Goal: Task Accomplishment & Management: Manage account settings

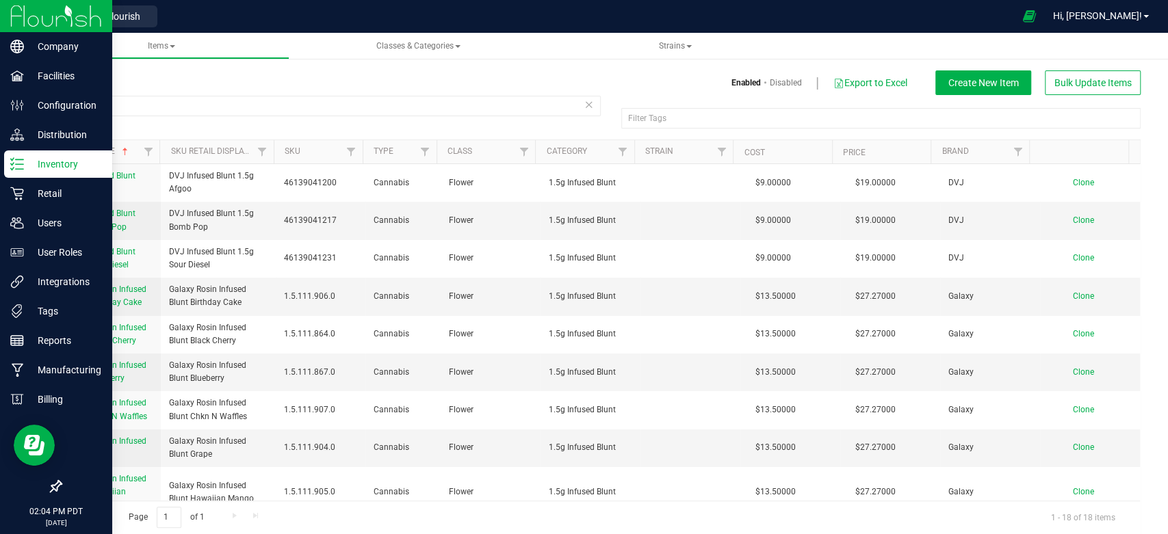
click at [17, 11] on img at bounding box center [56, 16] width 92 height 32
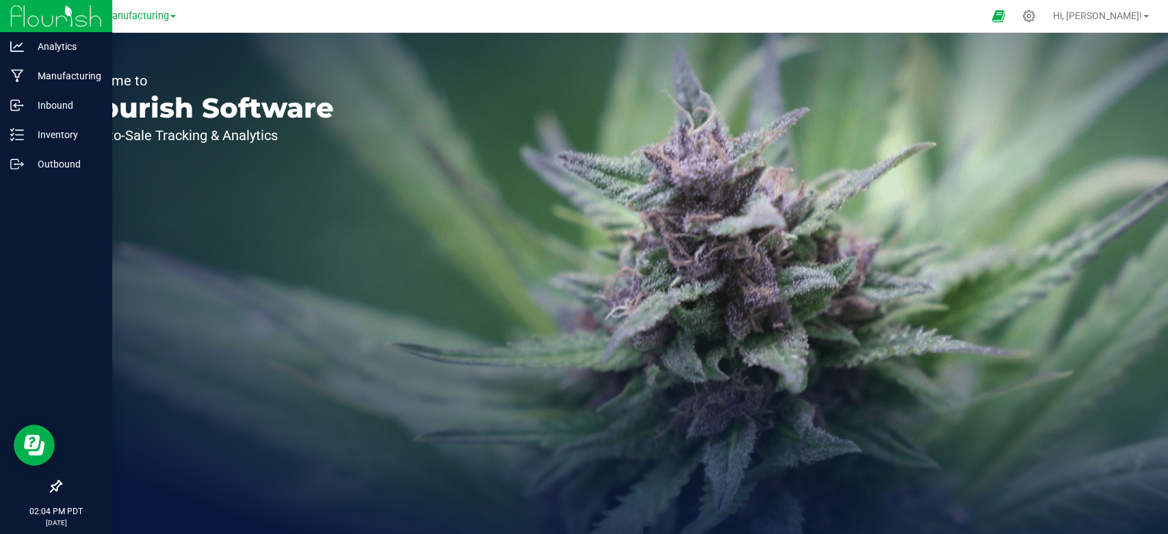
click at [85, 13] on img at bounding box center [56, 16] width 92 height 32
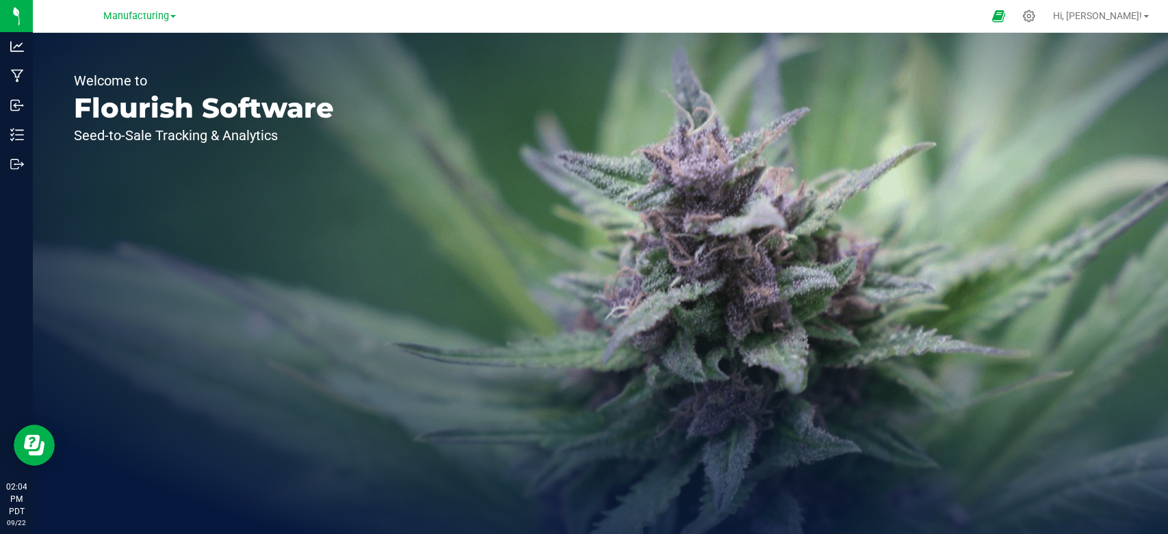
drag, startPoint x: 262, startPoint y: 252, endPoint x: 77, endPoint y: 163, distance: 205.1
click at [194, 213] on div "Welcome to Flourish Software Seed-to-Sale Tracking & Analytics" at bounding box center [204, 284] width 342 height 502
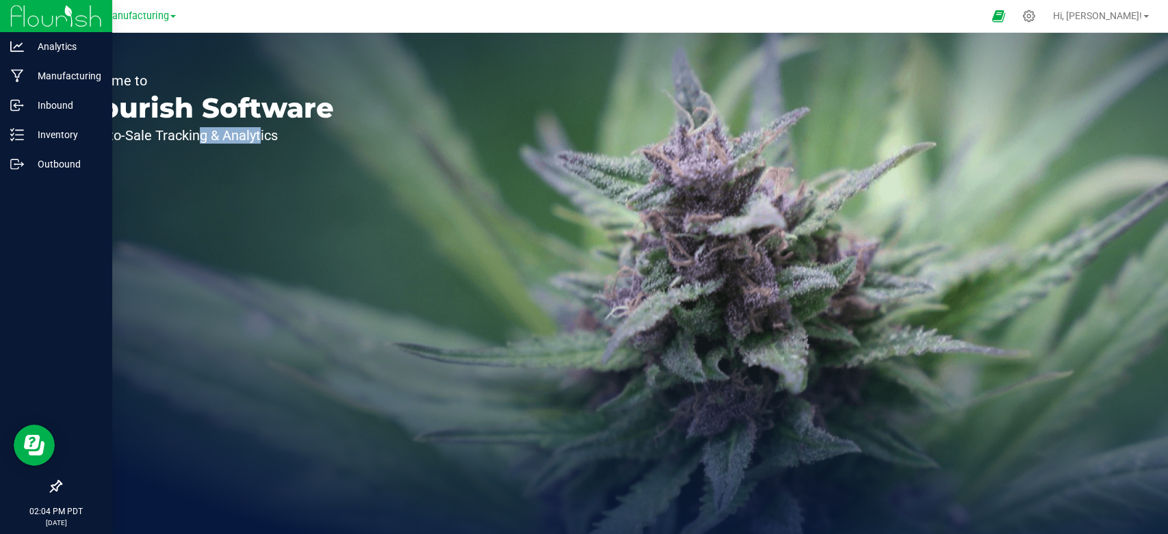
click at [88, 16] on img at bounding box center [56, 16] width 92 height 32
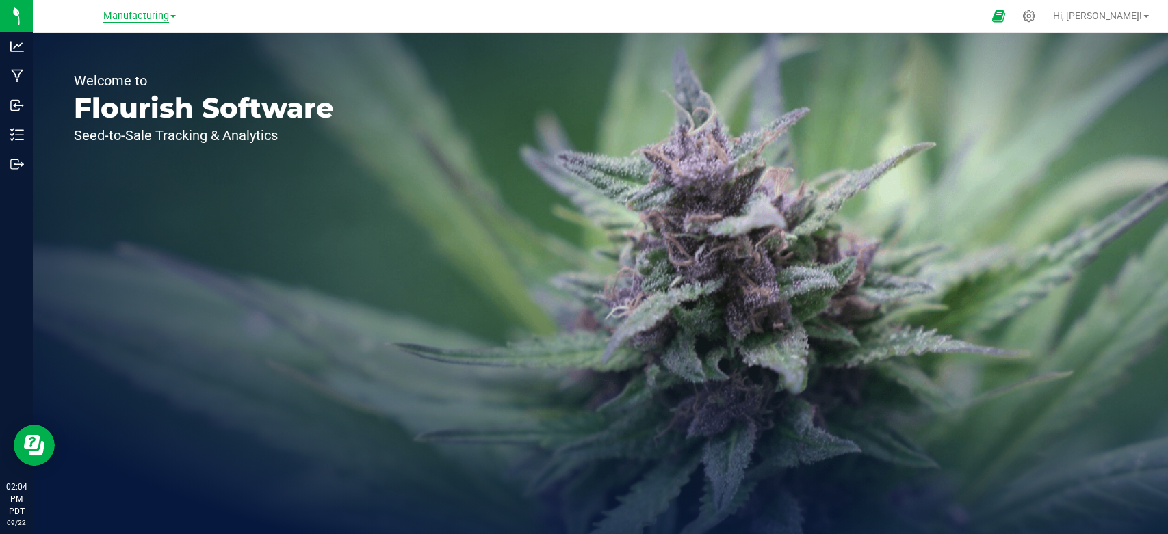
click at [135, 12] on span "Manufacturing" at bounding box center [136, 16] width 66 height 12
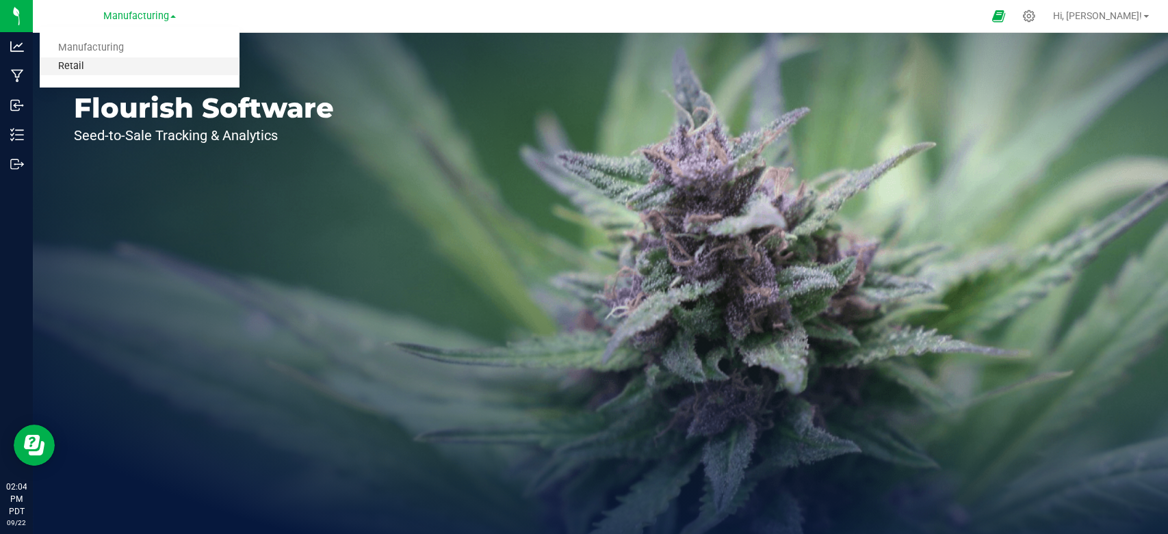
click at [107, 57] on link "Retail" at bounding box center [140, 66] width 200 height 18
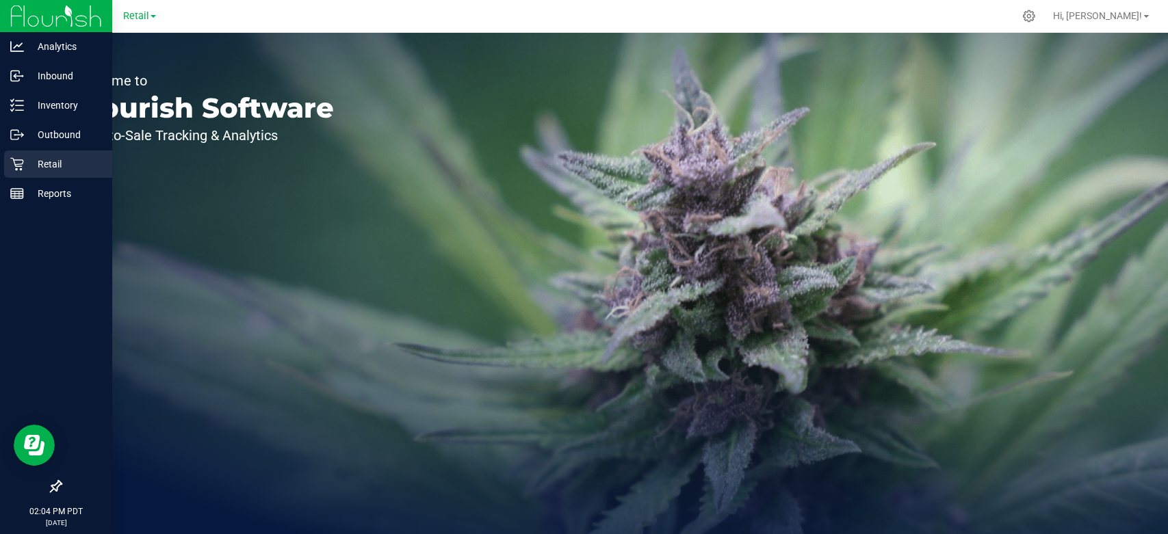
click at [46, 170] on p "Retail" at bounding box center [65, 164] width 82 height 16
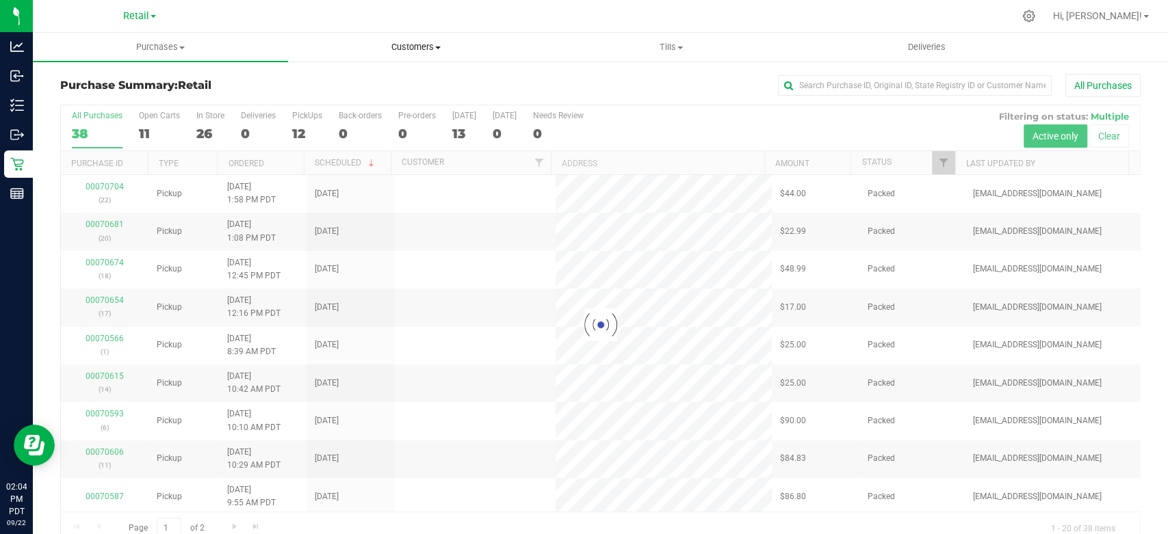
click at [417, 51] on span "Customers" at bounding box center [416, 47] width 254 height 12
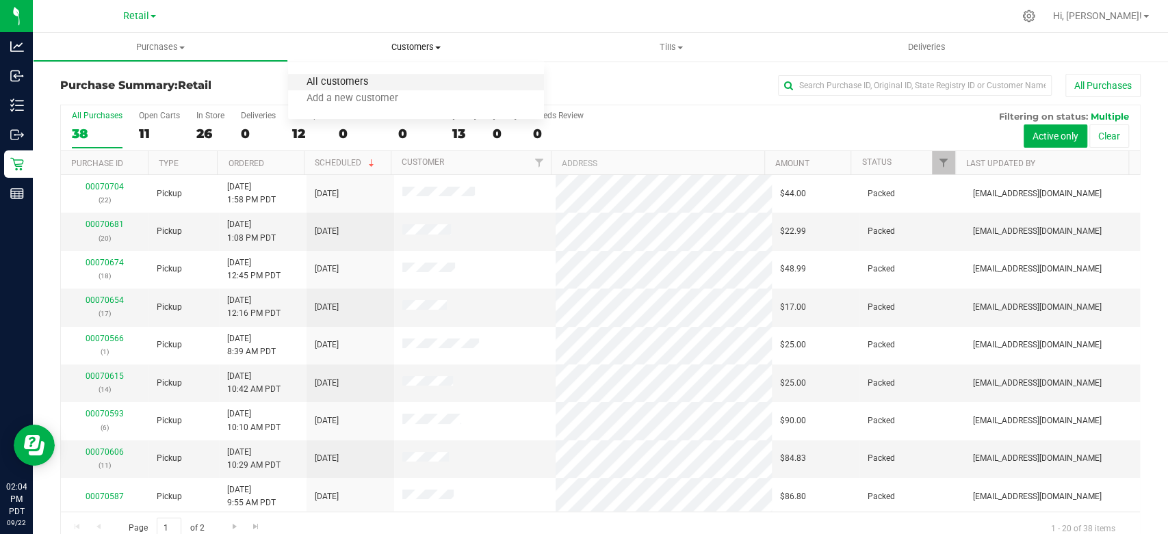
click at [361, 82] on span "All customers" at bounding box center [337, 83] width 99 height 12
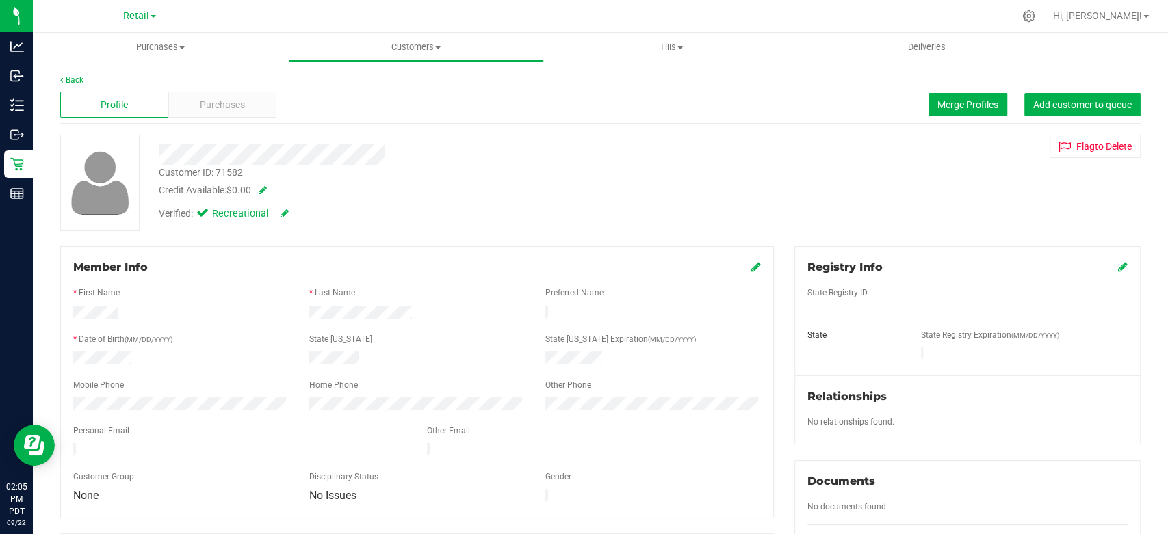
click at [751, 263] on icon at bounding box center [756, 266] width 10 height 11
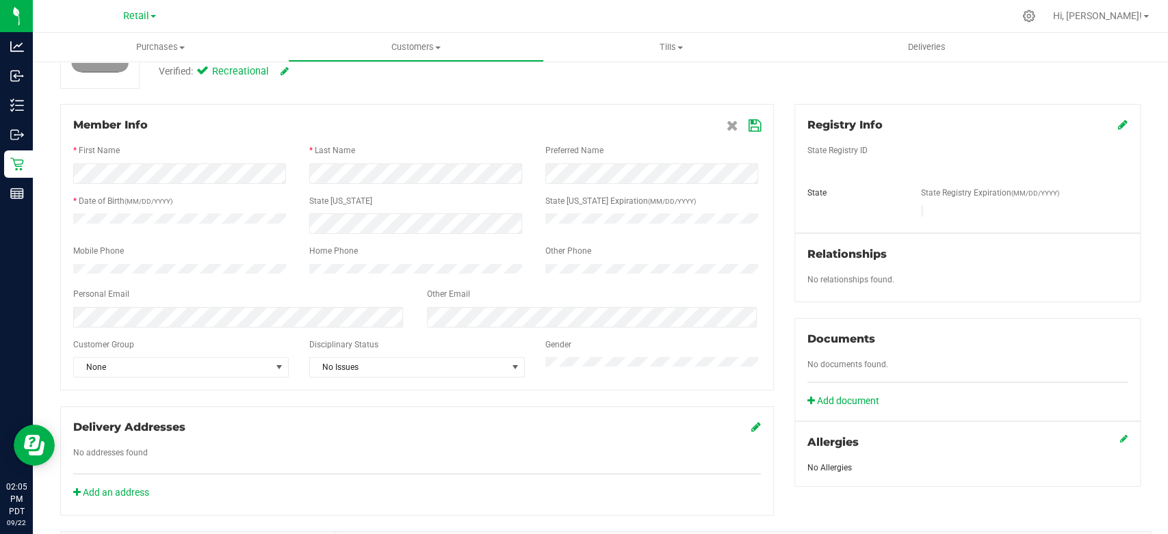
scroll to position [152, 0]
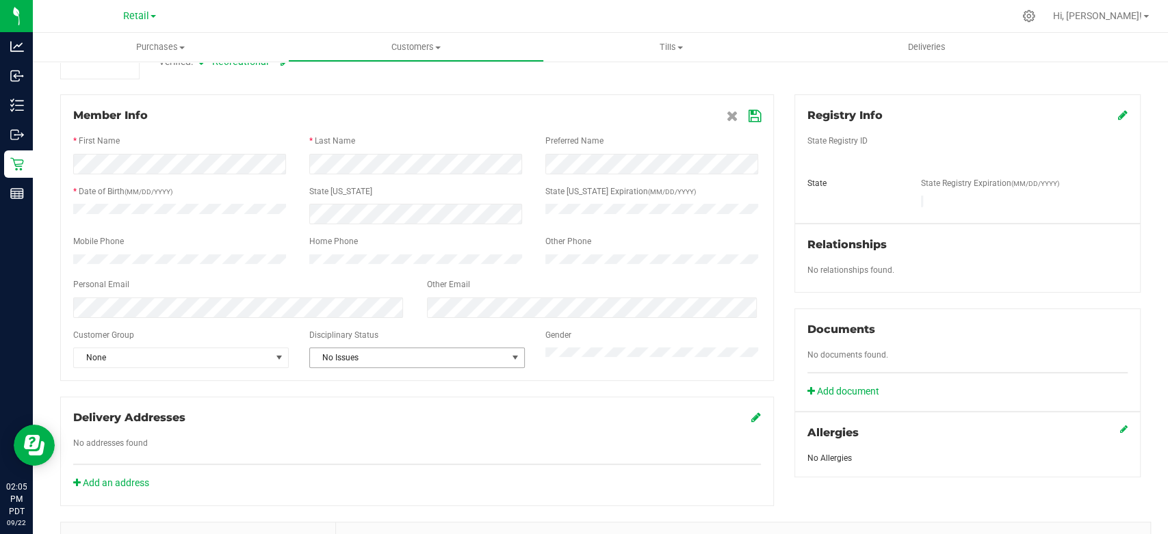
click at [407, 367] on span "No Issues" at bounding box center [408, 357] width 197 height 19
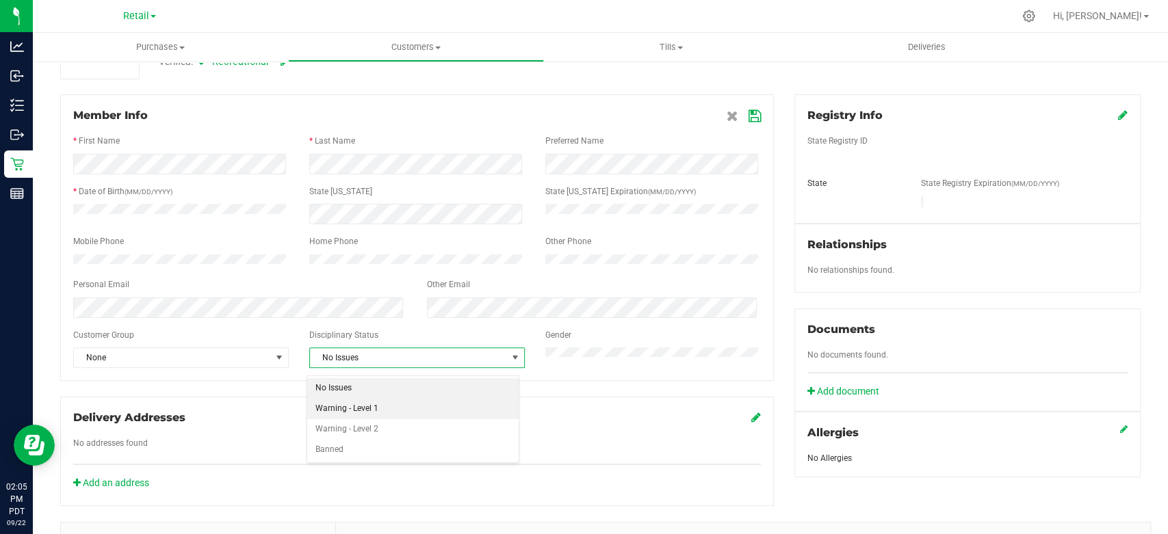
click at [370, 411] on li "Warning - Level 1" at bounding box center [412, 409] width 211 height 21
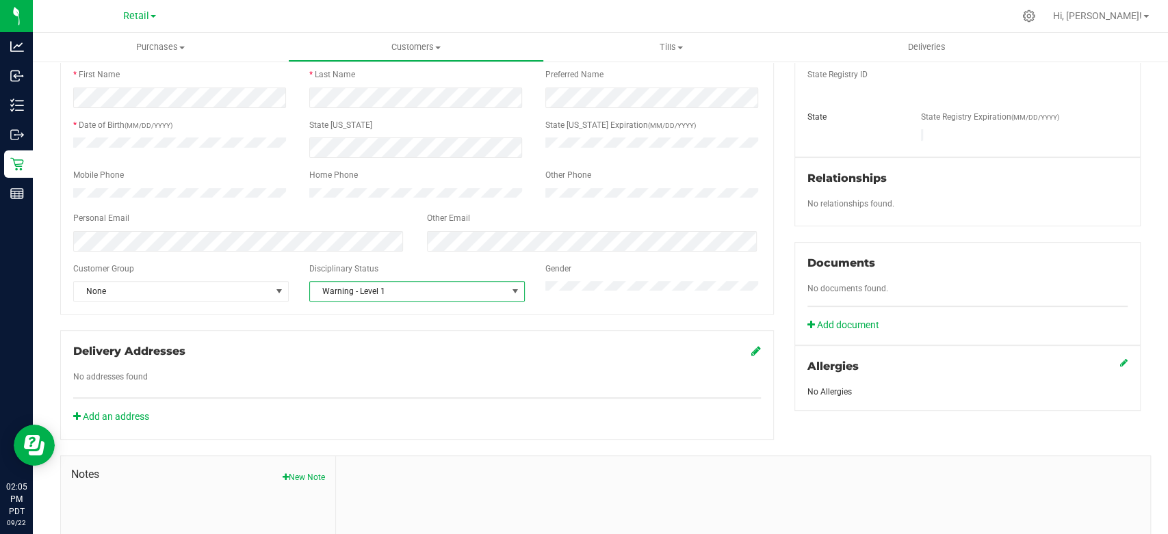
scroll to position [304, 0]
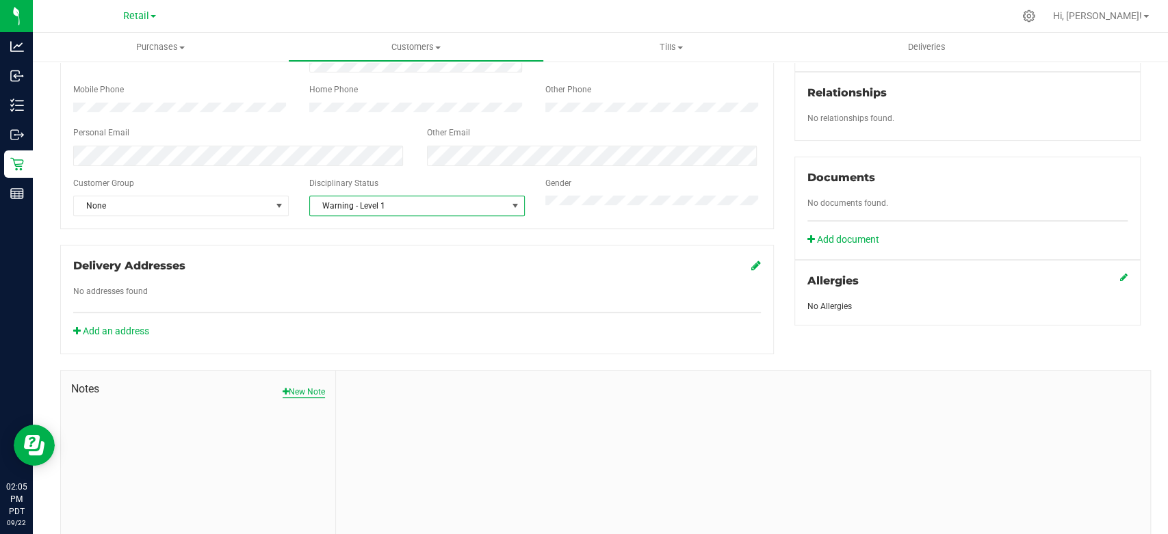
click at [301, 398] on button "New Note" at bounding box center [304, 392] width 42 height 12
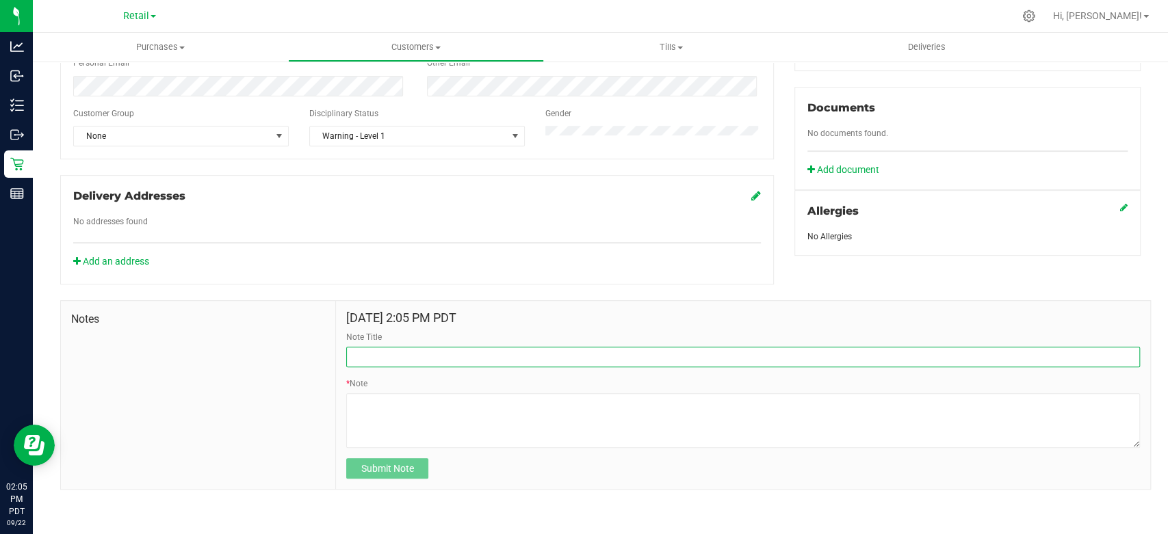
click at [411, 355] on input "Note Title" at bounding box center [743, 357] width 794 height 21
type input "Opened bag on site"
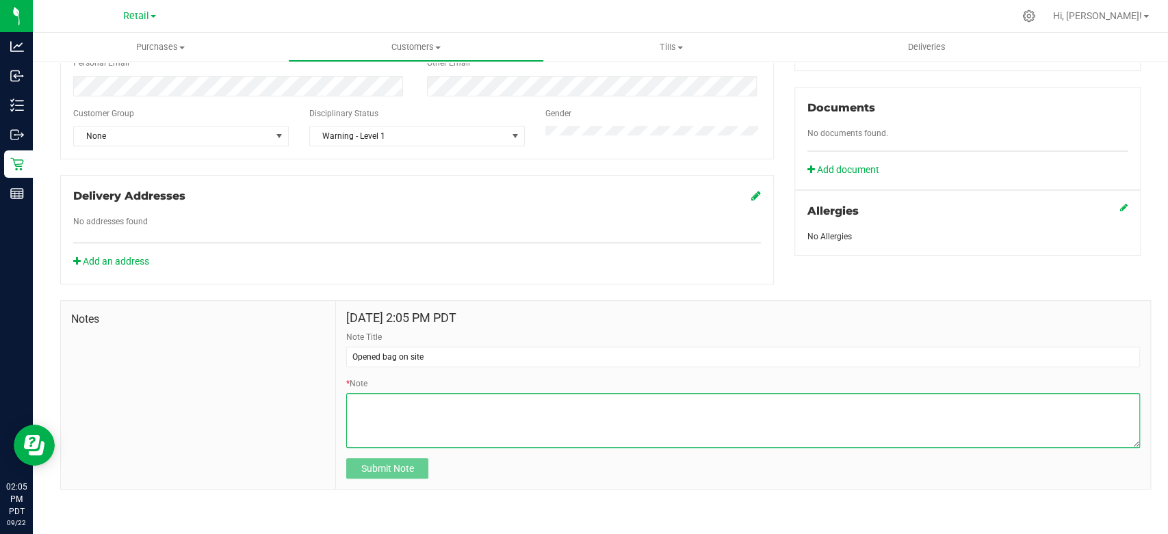
click at [405, 418] on textarea "* Note" at bounding box center [743, 420] width 794 height 55
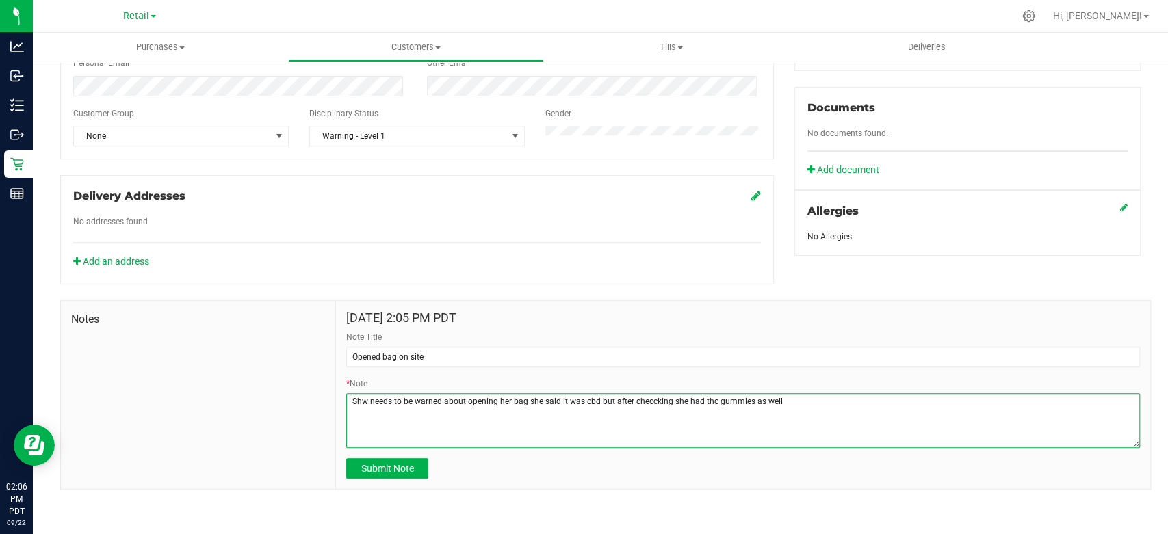
drag, startPoint x: 353, startPoint y: 404, endPoint x: 388, endPoint y: 430, distance: 43.5
click at [388, 430] on textarea "* Note" at bounding box center [743, 420] width 794 height 55
click at [366, 396] on textarea "* Note" at bounding box center [743, 420] width 794 height 55
click at [524, 399] on textarea "* Note" at bounding box center [743, 420] width 794 height 55
click at [561, 404] on textarea "* Note" at bounding box center [743, 420] width 794 height 55
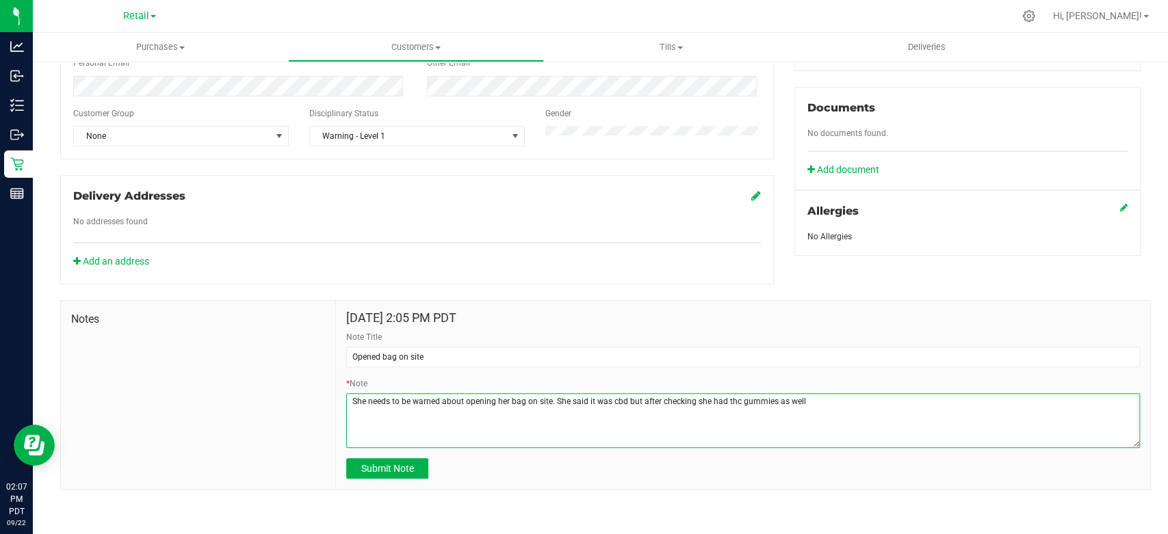
click at [813, 399] on textarea "* Note" at bounding box center [743, 420] width 794 height 55
type textarea "She needs to be warned about opening her bag on site. She said it was cbd but a…"
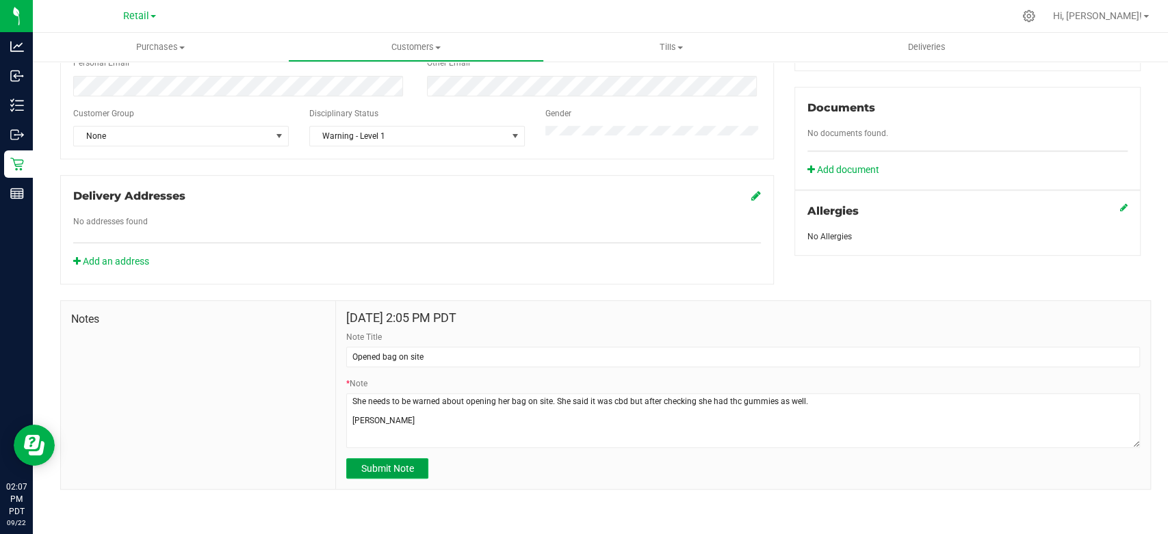
click at [365, 465] on span "Submit Note" at bounding box center [387, 468] width 53 height 11
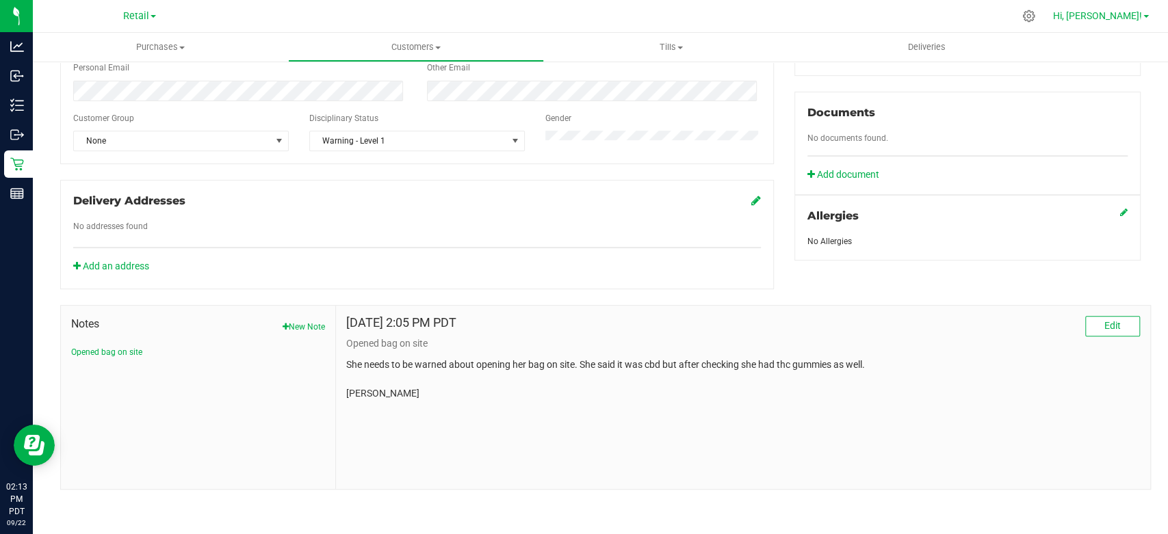
click at [1122, 17] on span "Hi, [PERSON_NAME]!" at bounding box center [1097, 15] width 89 height 11
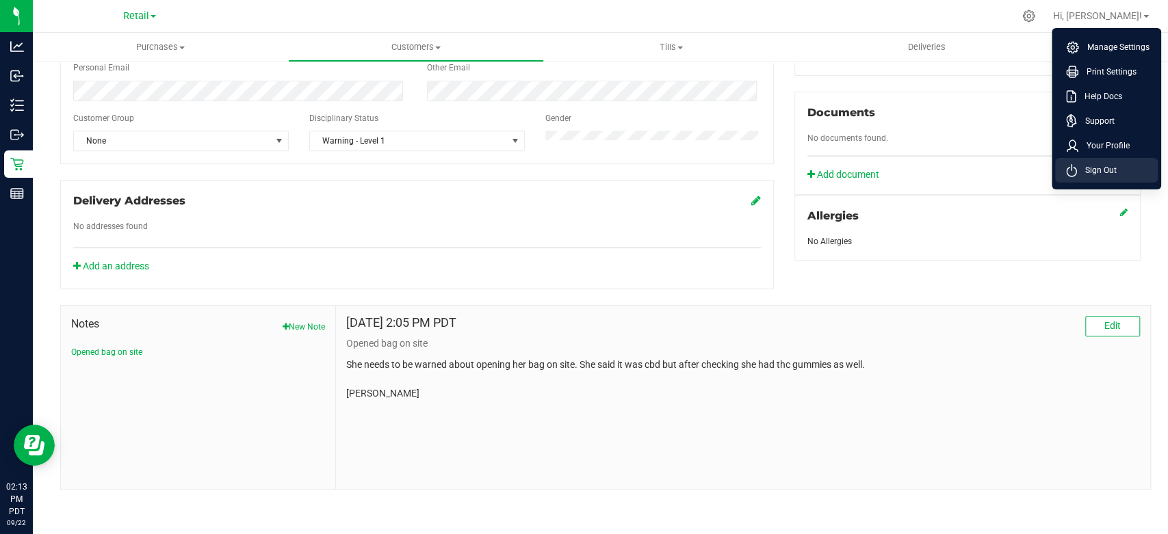
click at [1085, 172] on span "Sign Out" at bounding box center [1097, 171] width 40 height 14
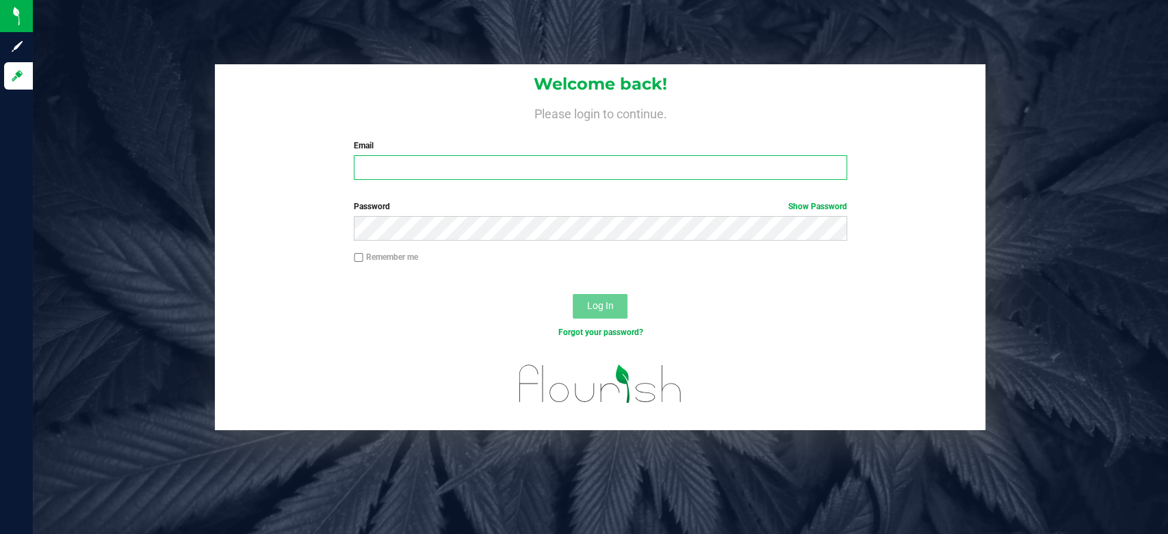
click at [400, 175] on input "Email" at bounding box center [600, 167] width 493 height 25
type input "rgregory@mountainmedicine.care"
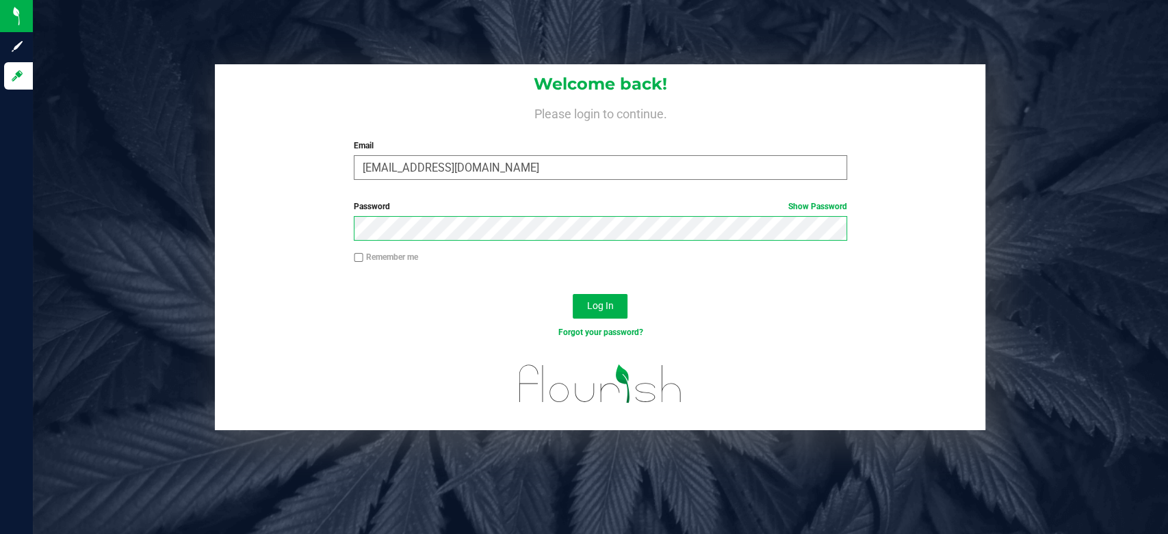
click at [573, 294] on button "Log In" at bounding box center [600, 306] width 55 height 25
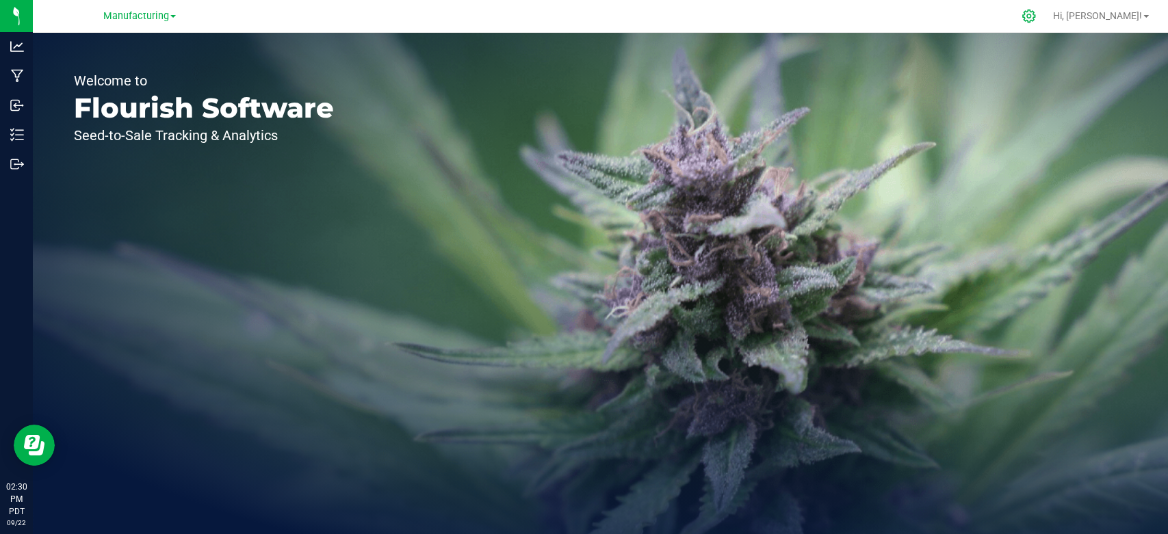
click at [1035, 18] on icon at bounding box center [1028, 16] width 13 height 13
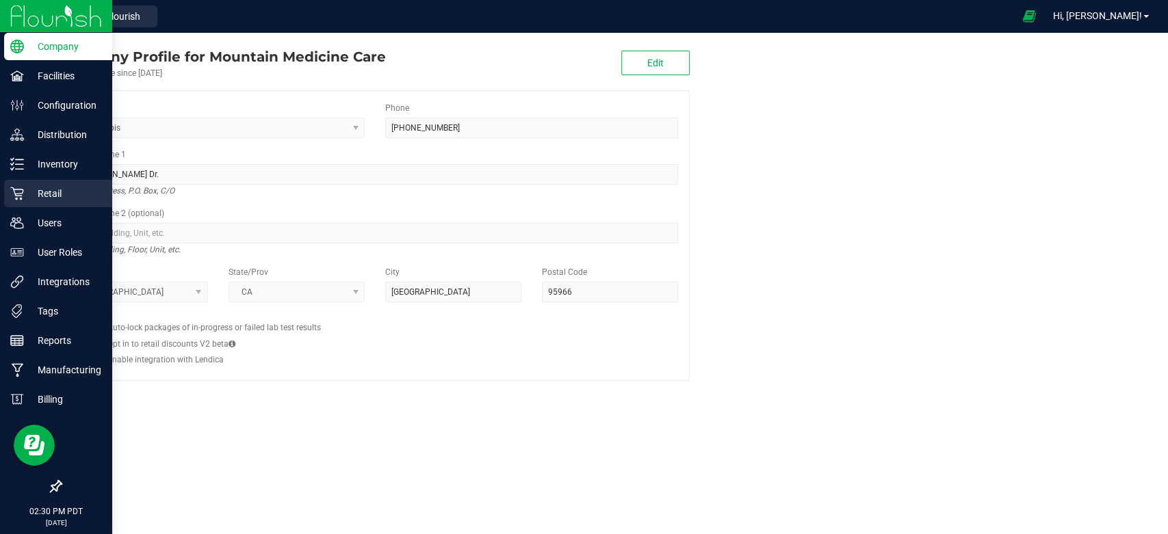
click at [30, 196] on p "Retail" at bounding box center [65, 193] width 82 height 16
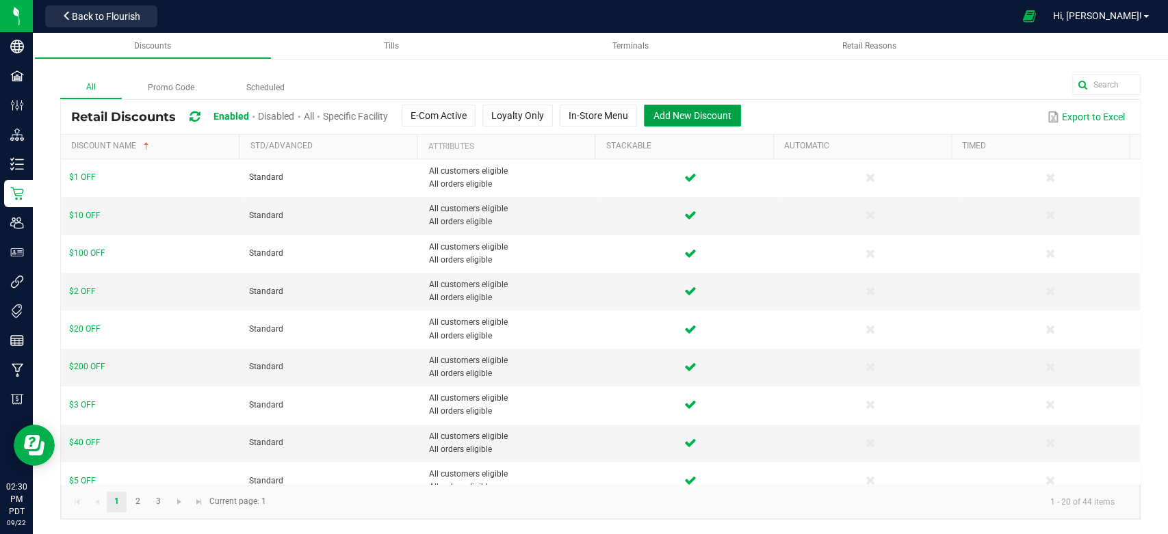
click at [665, 123] on button "Add New Discount" at bounding box center [692, 116] width 97 height 22
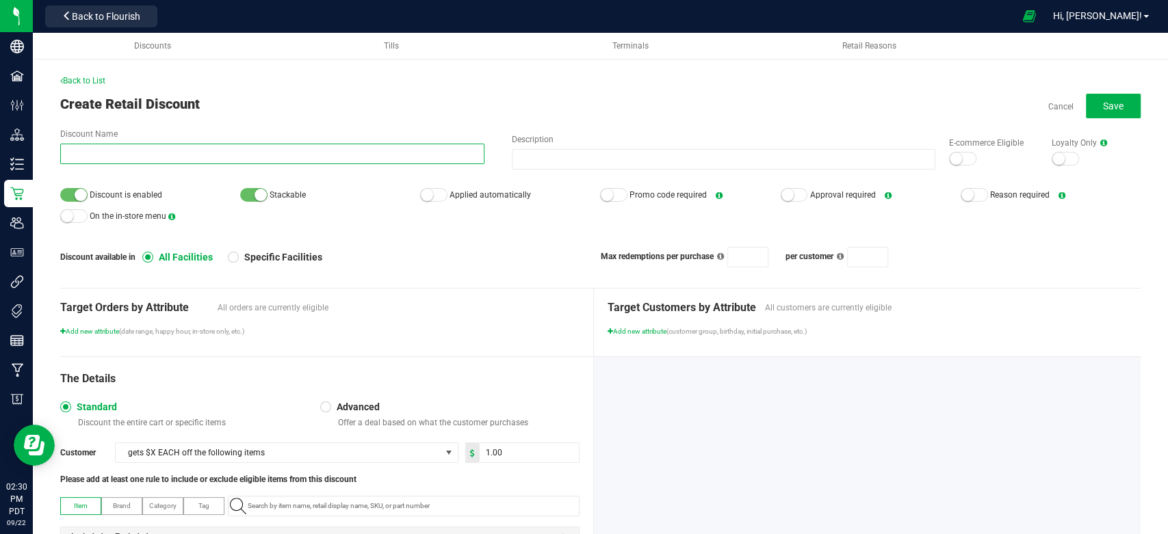
click at [185, 156] on input "Discount Name" at bounding box center [272, 154] width 424 height 21
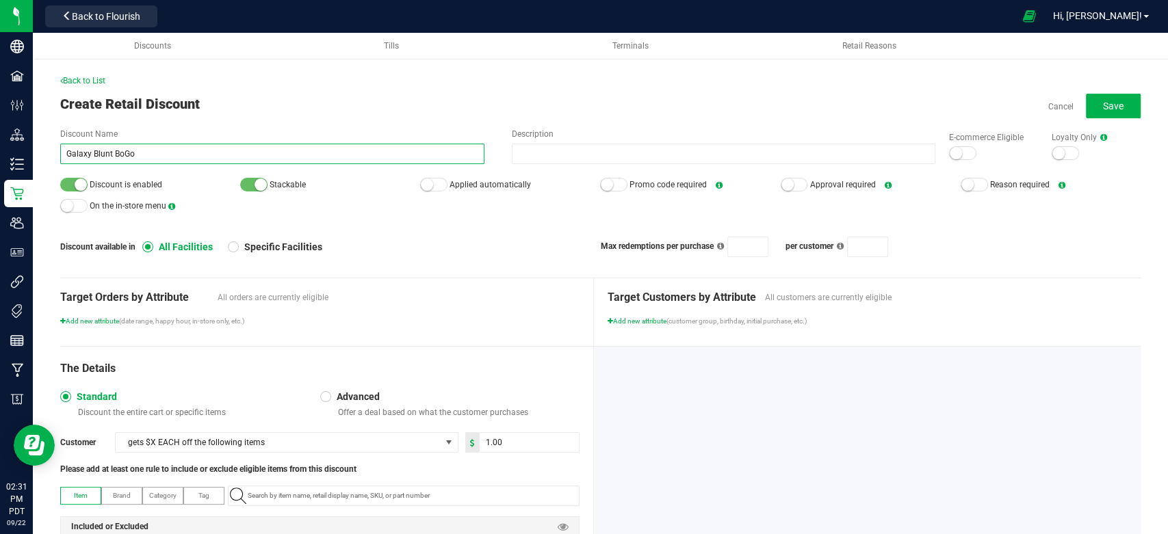
type input "Galaxy Blunt BoGo"
click at [378, 215] on div "Discount is enabled Stackable Applied automatically Promo code required Approva…" at bounding box center [600, 196] width 1081 height 42
click at [251, 180] on div at bounding box center [253, 185] width 27 height 14
click at [432, 183] on div at bounding box center [433, 185] width 27 height 14
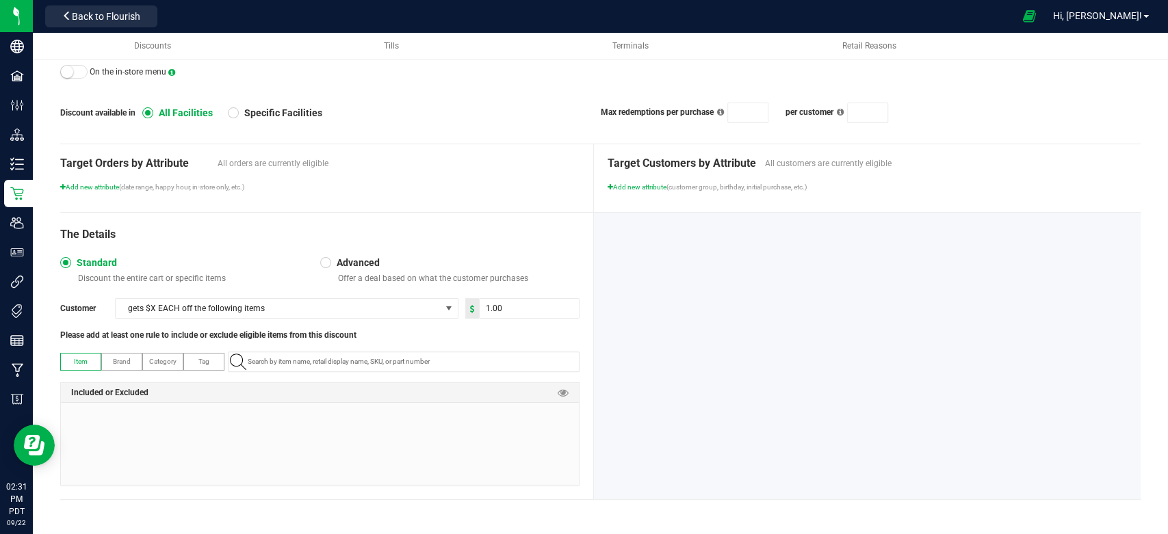
scroll to position [145, 0]
click at [411, 305] on span "gets $X EACH off the following items" at bounding box center [278, 308] width 325 height 19
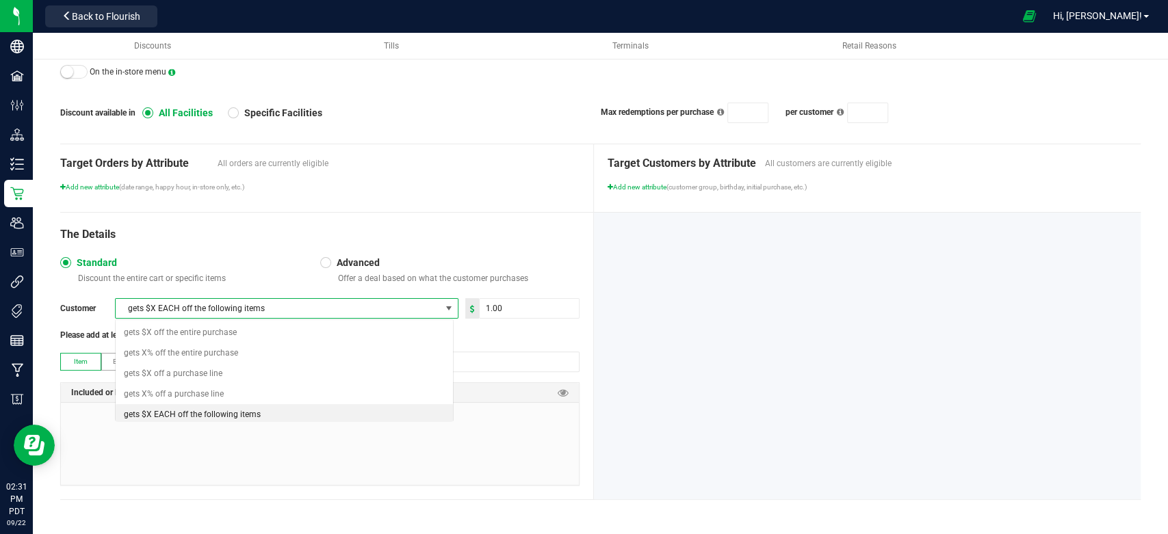
scroll to position [20, 339]
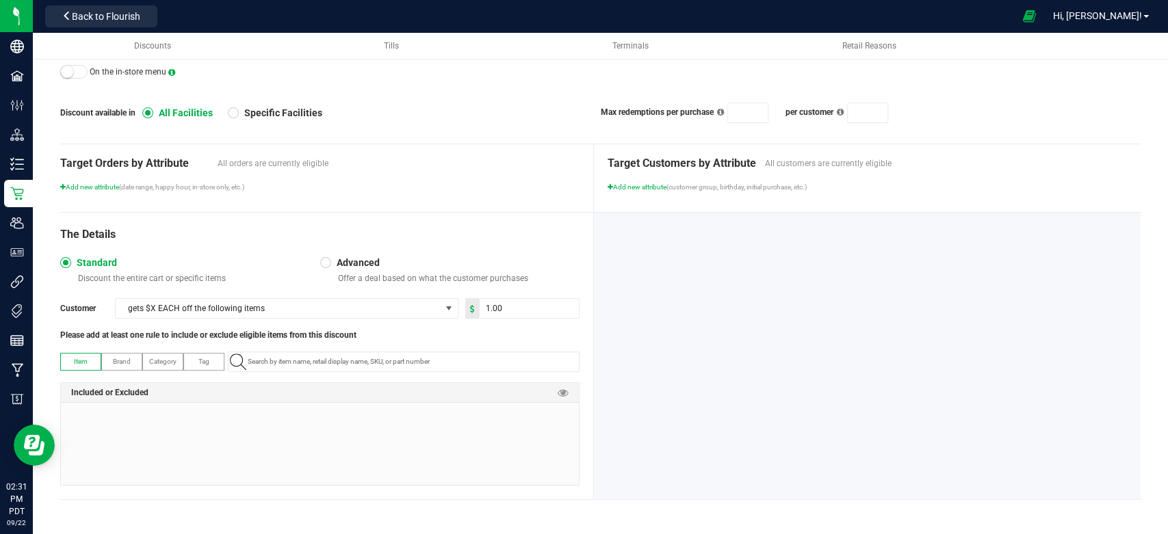
click at [324, 218] on div "The Details Standard Discount the entire cart or specific items Advanced Offer …" at bounding box center [327, 356] width 534 height 287
click at [320, 264] on div at bounding box center [325, 262] width 11 height 11
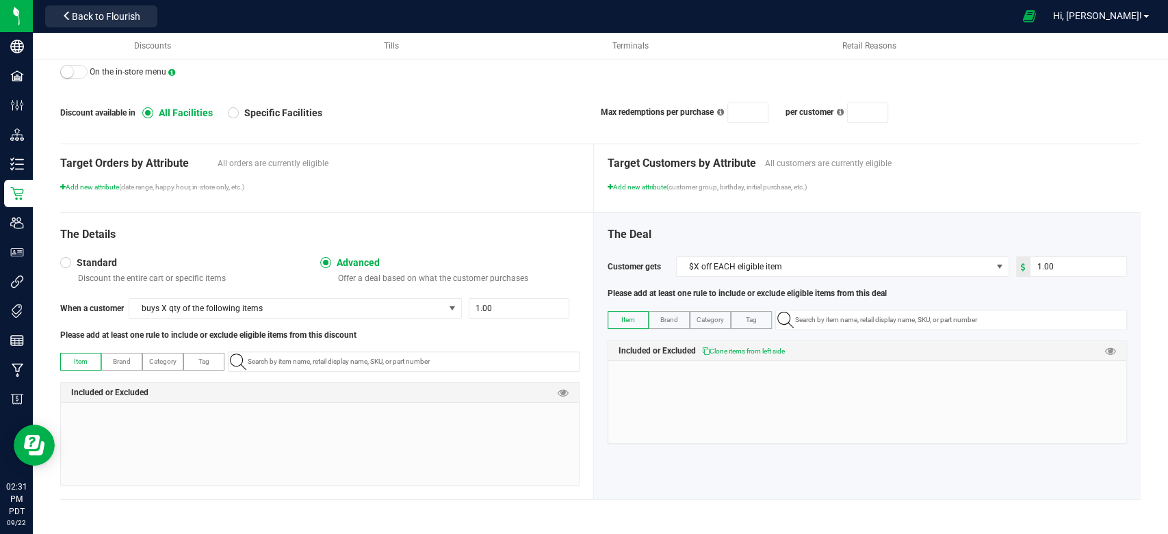
scroll to position [144, 0]
click at [222, 313] on span "buys X qty of the following items" at bounding box center [286, 308] width 315 height 19
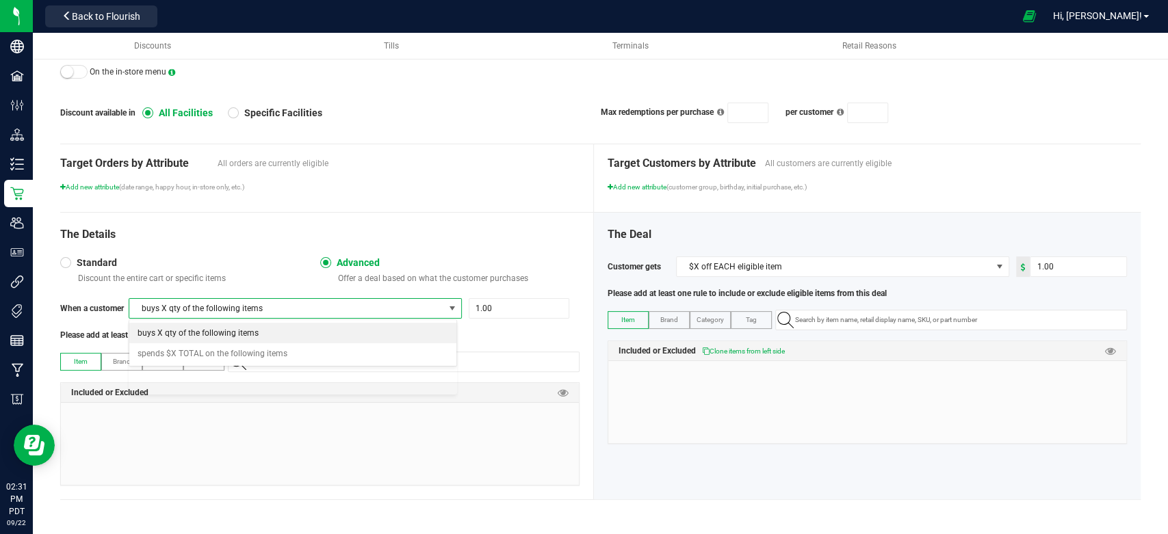
scroll to position [20, 328]
click at [237, 331] on span "buys X qty of the following items" at bounding box center [198, 333] width 121 height 14
click at [286, 365] on input "NO DATA FOUND" at bounding box center [410, 361] width 337 height 19
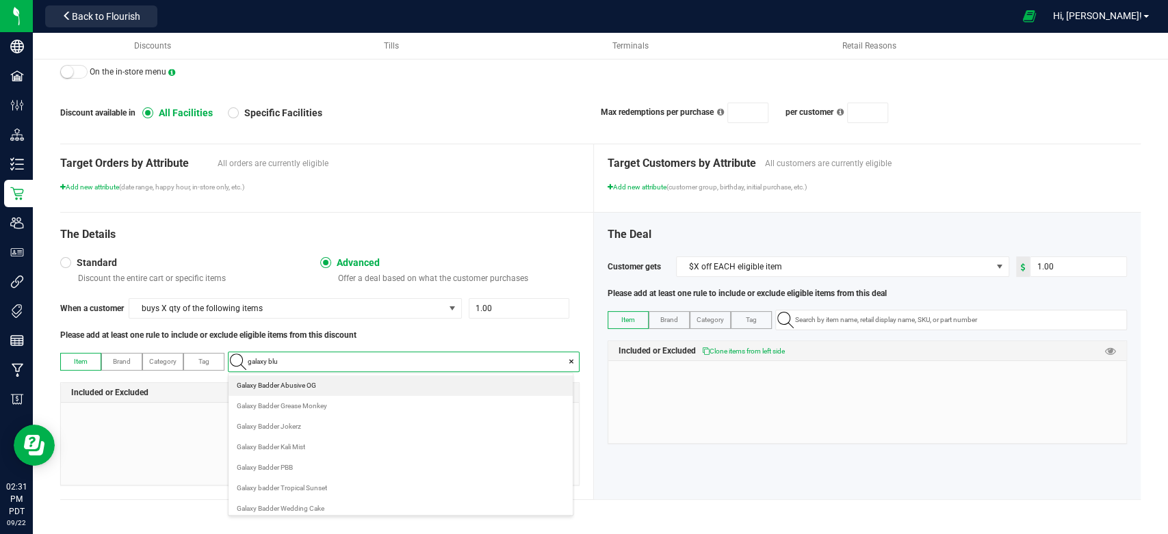
scroll to position [18, 339]
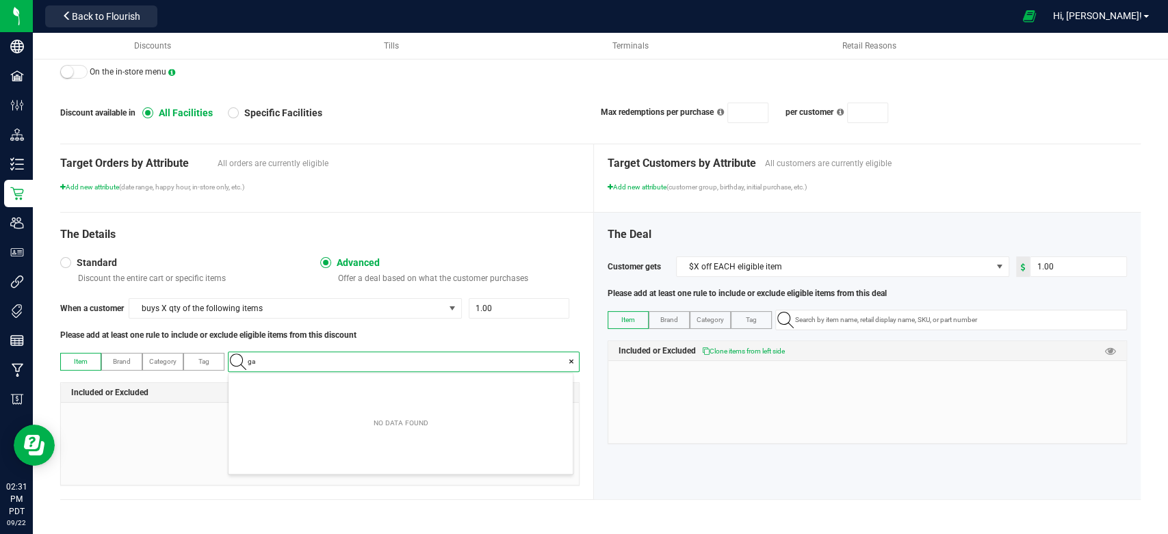
type input "g"
click at [164, 358] on label "Category" at bounding box center [163, 362] width 40 height 16
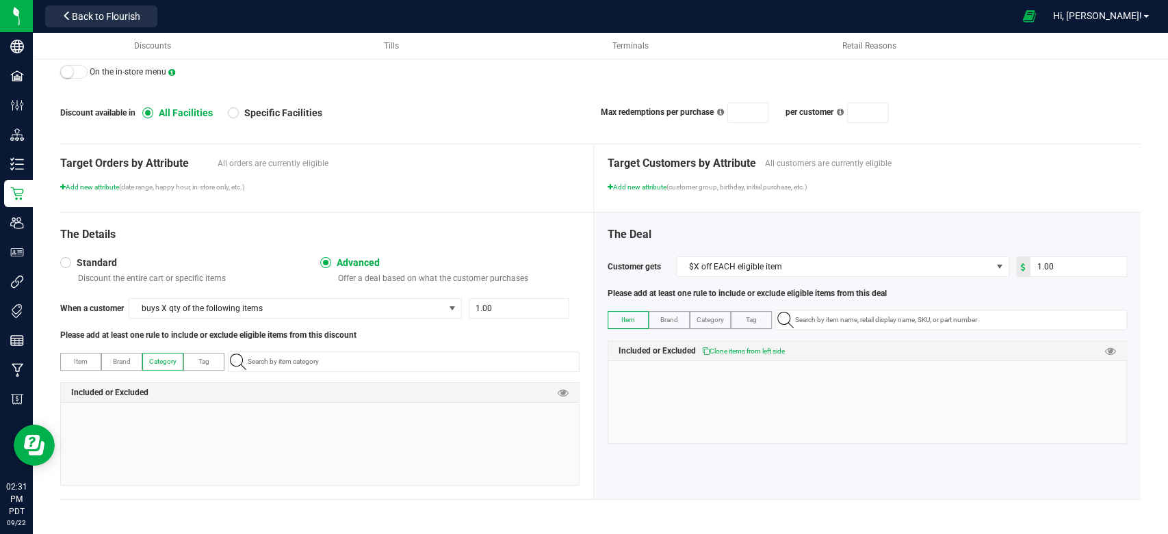
click at [168, 362] on span "Category" at bounding box center [162, 362] width 27 height 8
click at [320, 367] on input "NO DATA FOUND" at bounding box center [410, 361] width 337 height 19
click at [168, 361] on span "Category" at bounding box center [162, 362] width 27 height 8
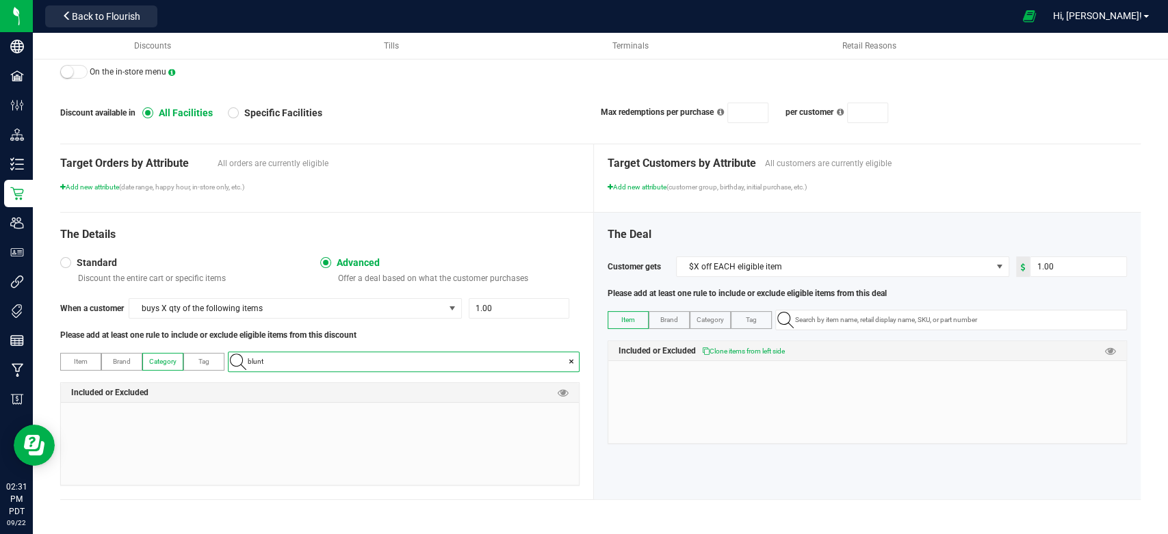
click at [287, 360] on input "blunt" at bounding box center [410, 361] width 337 height 19
type input "b"
type input "blu"
click at [294, 385] on Blunt "1.5g Infused Blunt" at bounding box center [401, 386] width 344 height 21
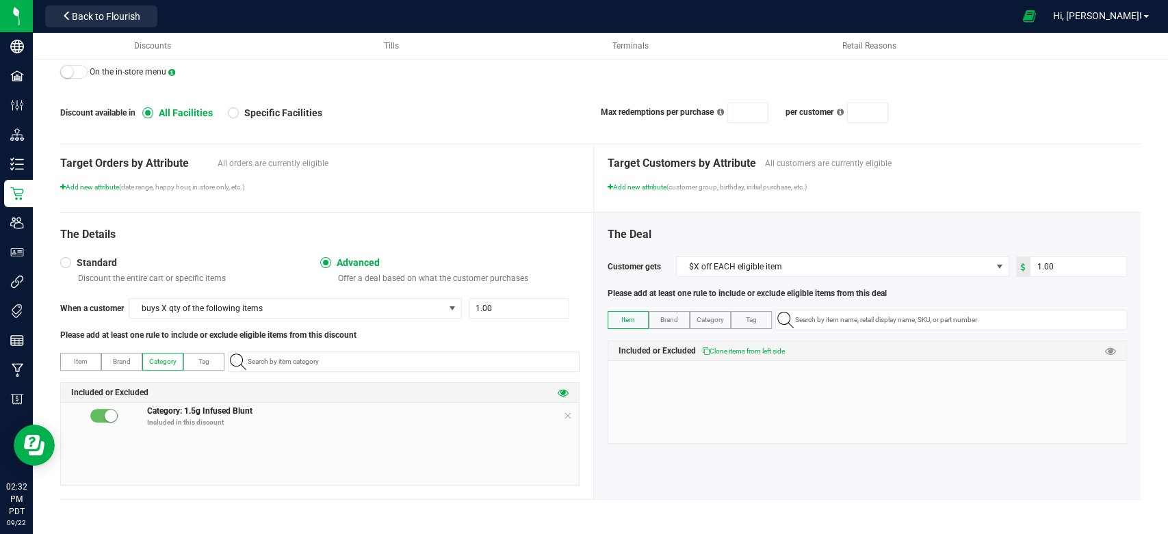
click at [558, 394] on icon at bounding box center [563, 392] width 11 height 11
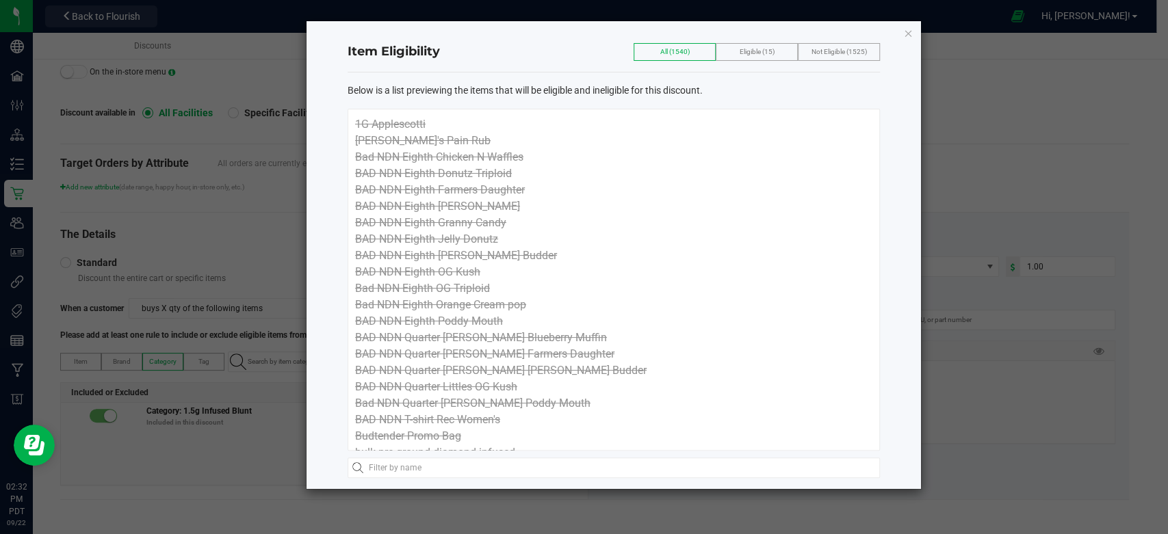
click at [734, 51] on div "Eligible (15)" at bounding box center [757, 52] width 82 height 18
click at [748, 51] on span "Eligible (15)" at bounding box center [757, 52] width 35 height 8
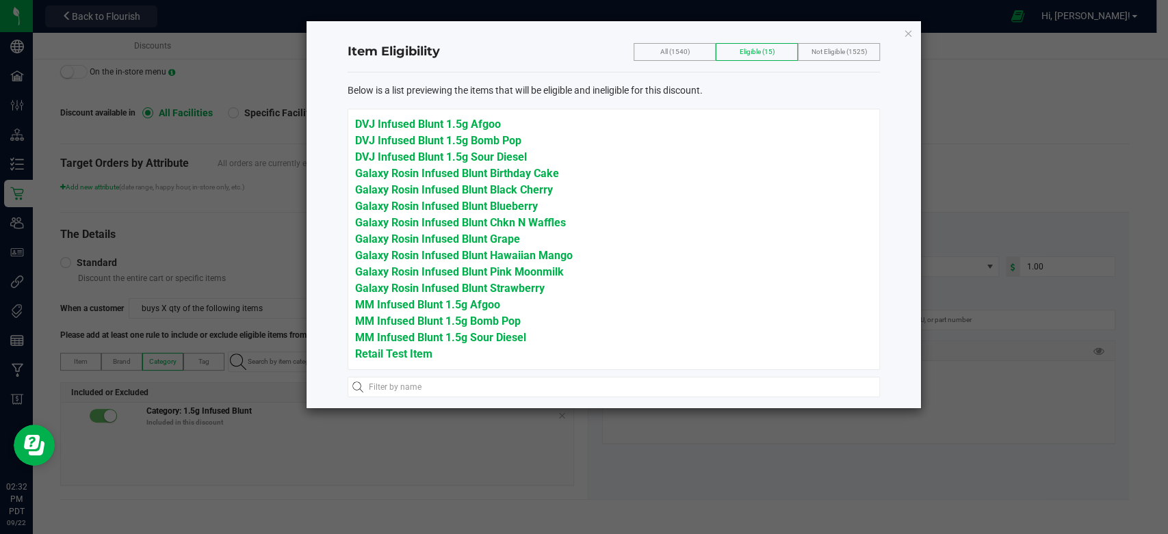
click at [901, 29] on div "Item Eligibility All (1540) Eligible (15) Not Eligible (1525) Below is a list p…" at bounding box center [614, 214] width 615 height 387
click at [903, 29] on div "Item Eligibility All (1540) Eligible (15) Not Eligible (1525) Below is a list p…" at bounding box center [614, 214] width 615 height 387
click at [908, 30] on icon "button" at bounding box center [908, 33] width 10 height 16
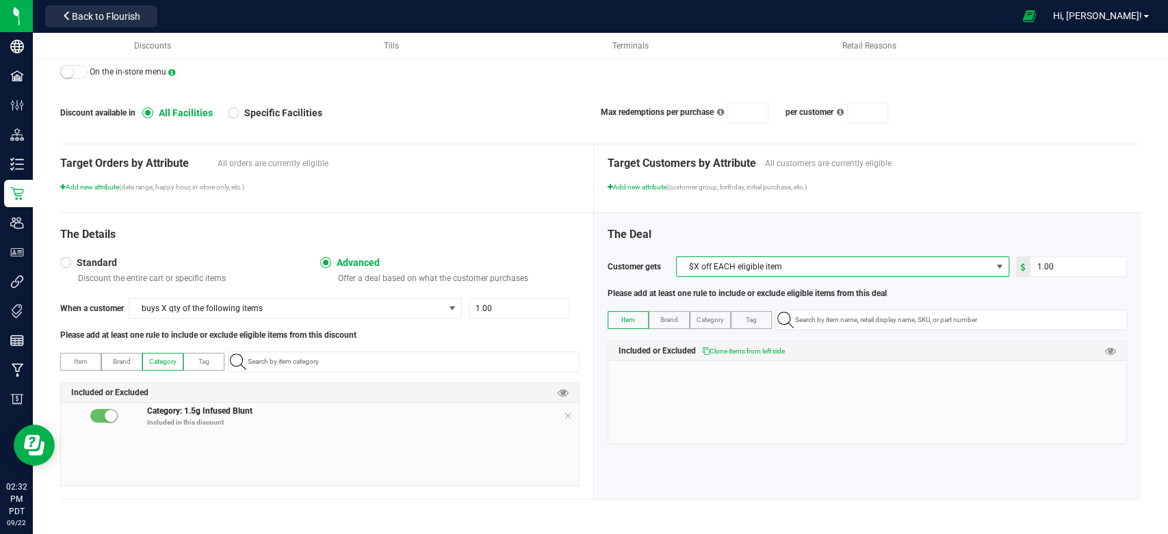
click at [725, 270] on span "$X off EACH eligible item" at bounding box center [834, 266] width 315 height 19
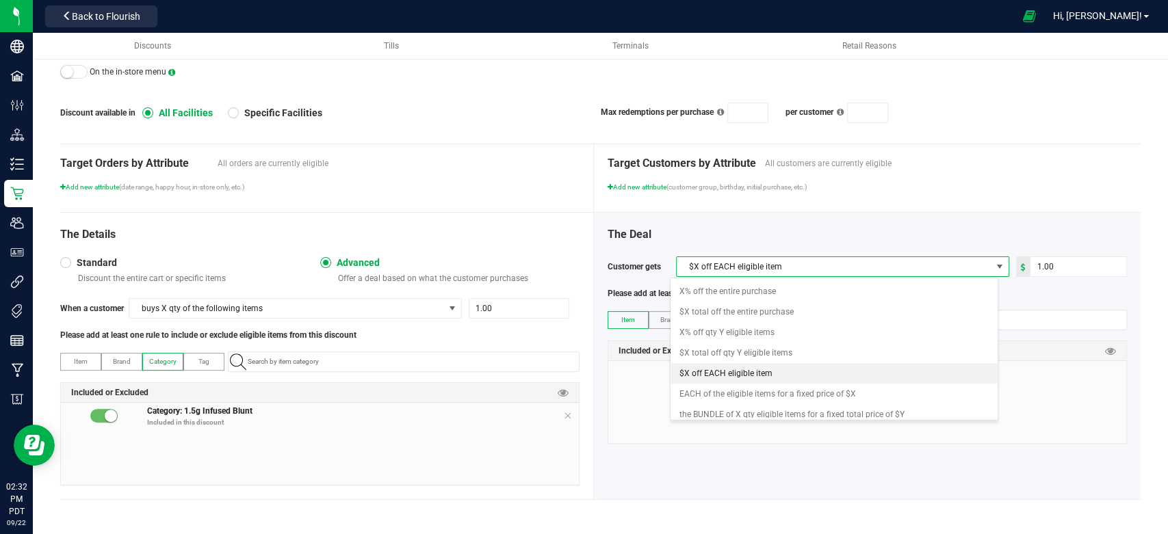
scroll to position [20, 328]
click at [745, 331] on span "X% off qty Y eligible items" at bounding box center [726, 333] width 95 height 14
type input "1"
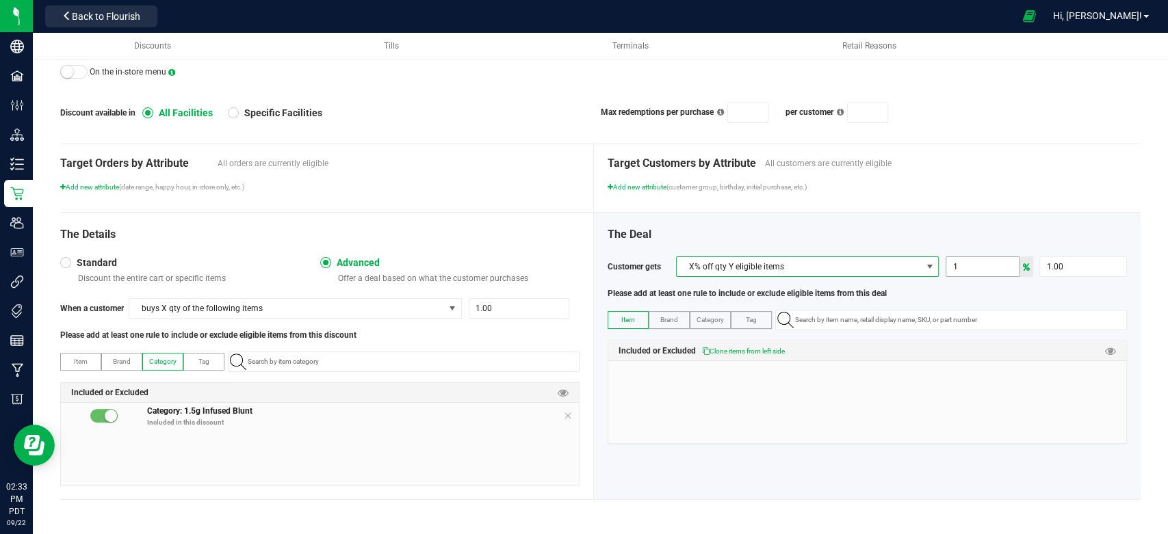
click at [964, 266] on input "1" at bounding box center [982, 266] width 73 height 19
click at [941, 234] on div "The Deal" at bounding box center [867, 235] width 519 height 16
click at [1070, 264] on input "1" at bounding box center [1083, 266] width 86 height 19
type input "50.00"
click at [907, 224] on div "The Deal Customer gets X% off qty Y eligible items 1 50.00 Please add at least …" at bounding box center [867, 356] width 547 height 287
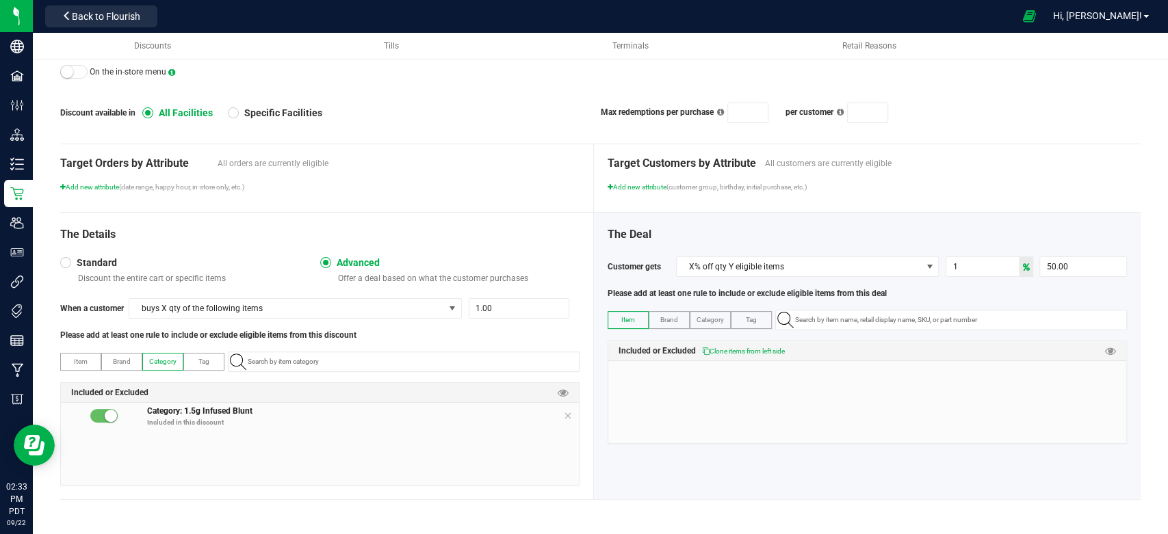
click at [1023, 263] on icon at bounding box center [1026, 267] width 7 height 8
click at [1023, 268] on icon at bounding box center [1026, 267] width 7 height 8
click at [987, 291] on div "Please add at least one rule to include or exclude eligible items from this deal" at bounding box center [867, 293] width 519 height 12
click at [701, 320] on span "Category" at bounding box center [710, 320] width 27 height 8
click at [836, 325] on input "NO DATA FOUND" at bounding box center [958, 320] width 337 height 19
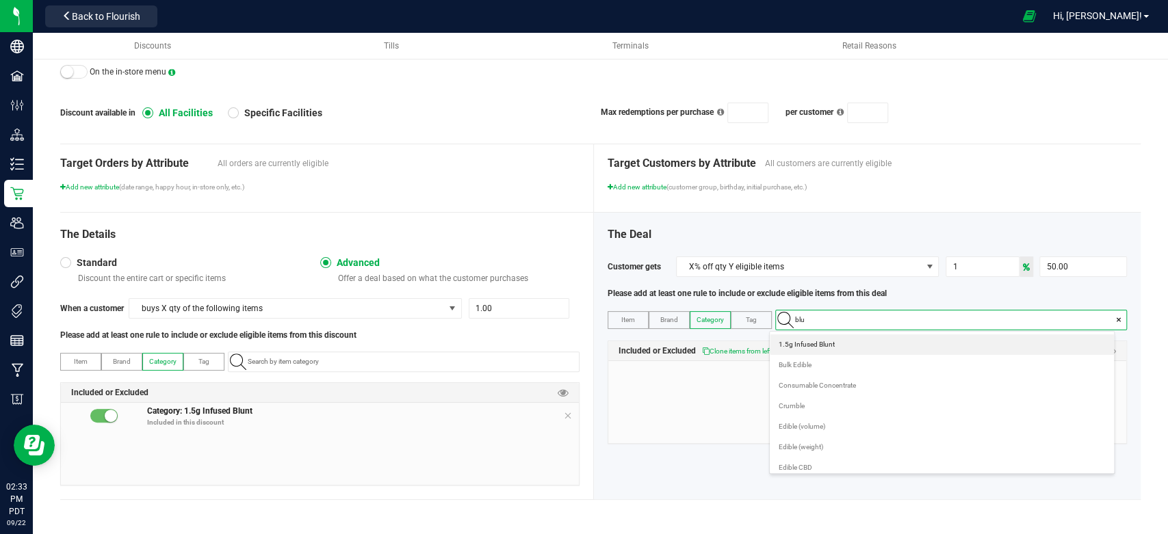
scroll to position [18, 339]
type input "blun"
click at [831, 344] on span "1.5g Infused Blunt" at bounding box center [806, 345] width 56 height 14
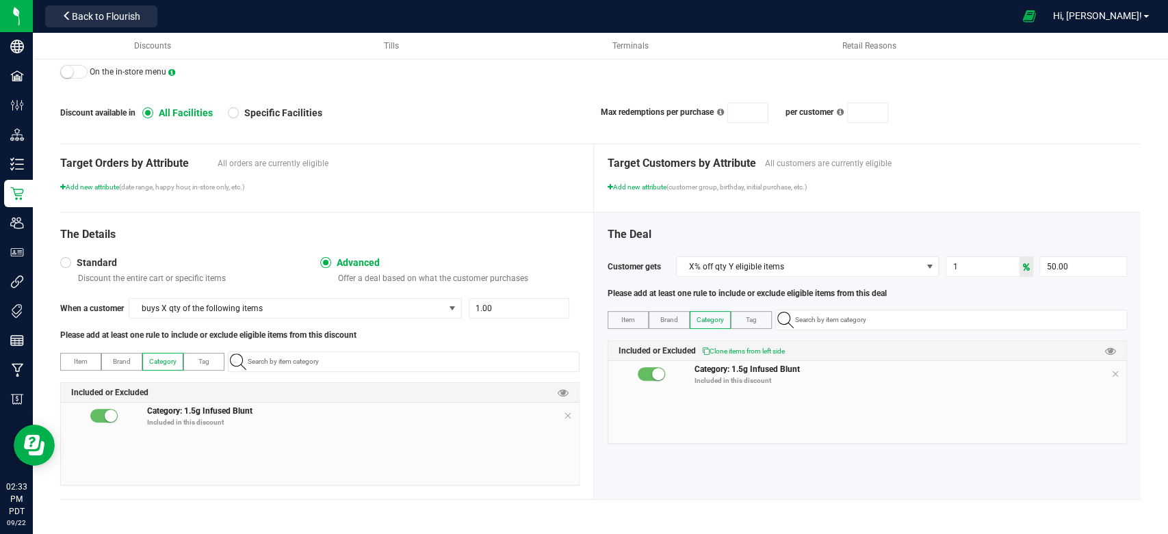
click at [898, 349] on div "Included or Excluded Clone items from left side" at bounding box center [867, 351] width 518 height 20
click at [849, 265] on span "X% off qty Y eligible items" at bounding box center [799, 266] width 244 height 19
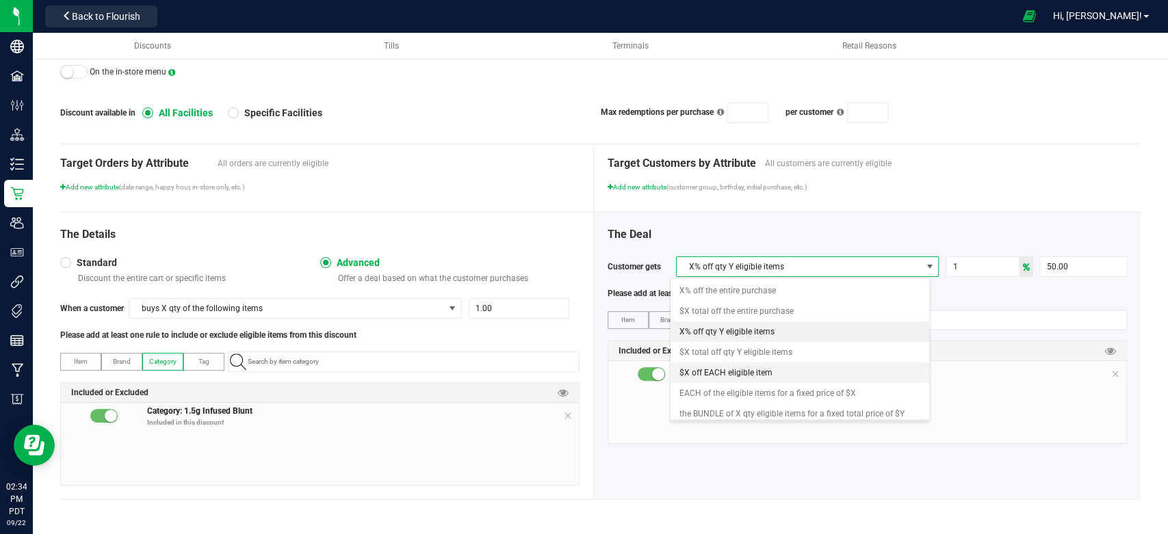
scroll to position [0, 0]
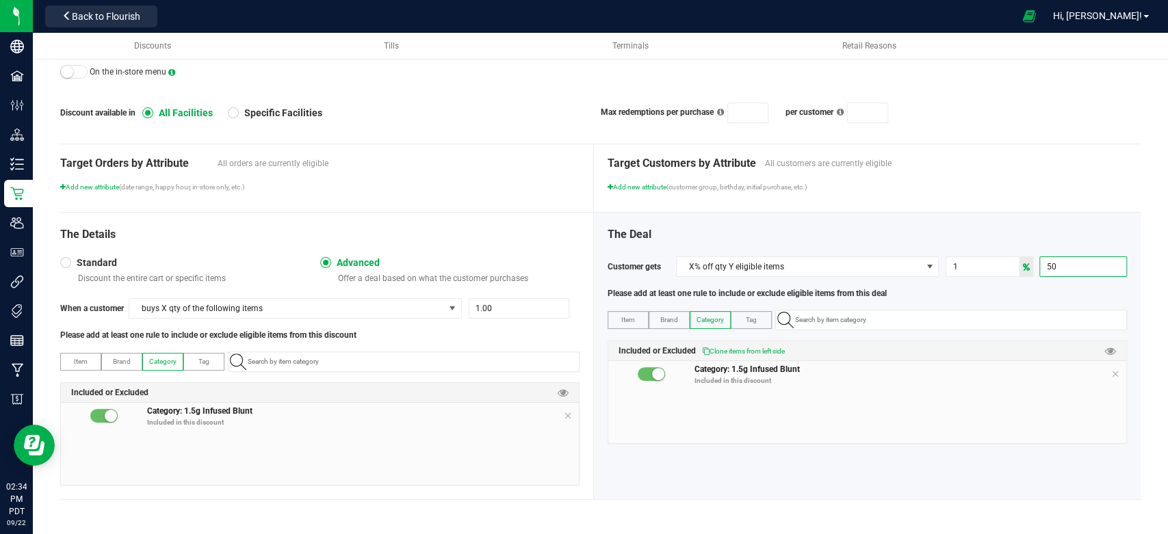
click at [1046, 268] on input "50" at bounding box center [1083, 266] width 86 height 19
type input "100.00"
click at [1059, 221] on div "The Deal Customer gets X% off qty Y eligible items 1 100.00 Please add at least…" at bounding box center [867, 356] width 547 height 287
click at [806, 243] on div "The Deal" at bounding box center [867, 235] width 519 height 16
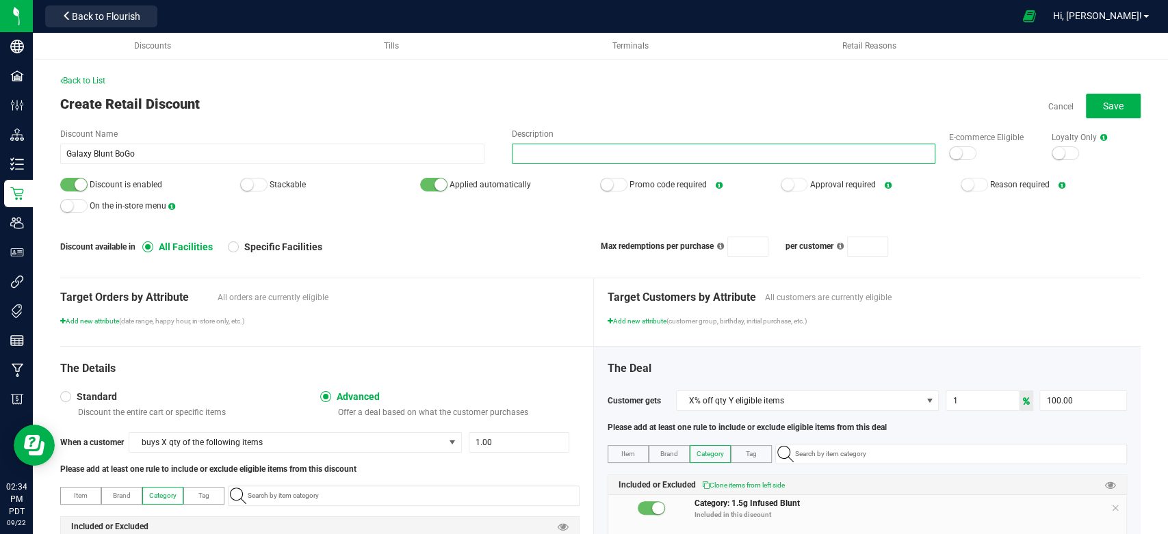
click at [550, 157] on input "Description" at bounding box center [724, 154] width 424 height 21
type input "BoGo"
click at [1106, 97] on button "Save" at bounding box center [1113, 106] width 55 height 25
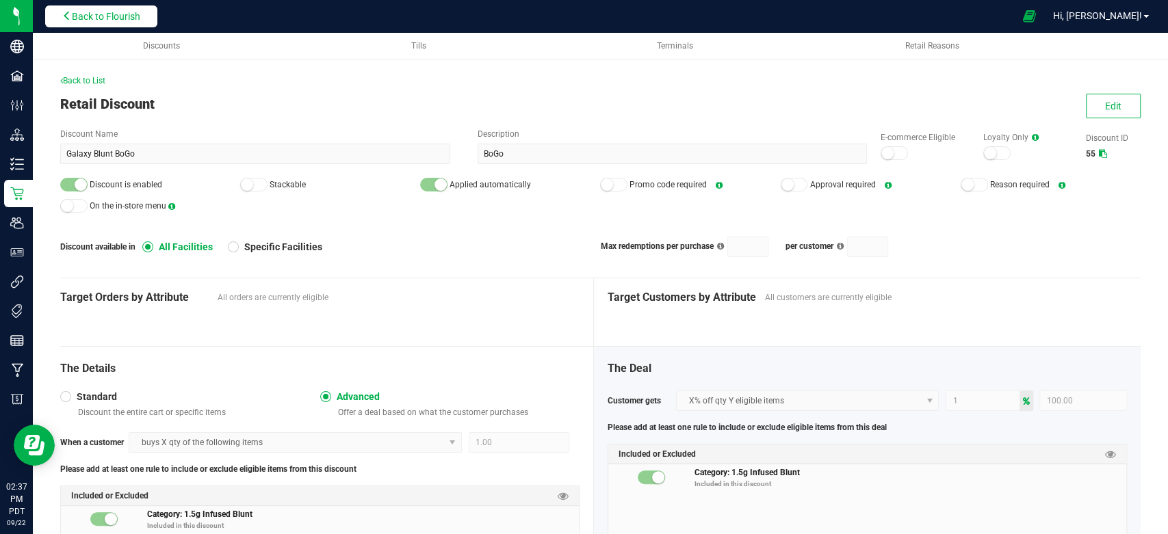
click at [81, 17] on span "Back to Flourish" at bounding box center [106, 16] width 68 height 11
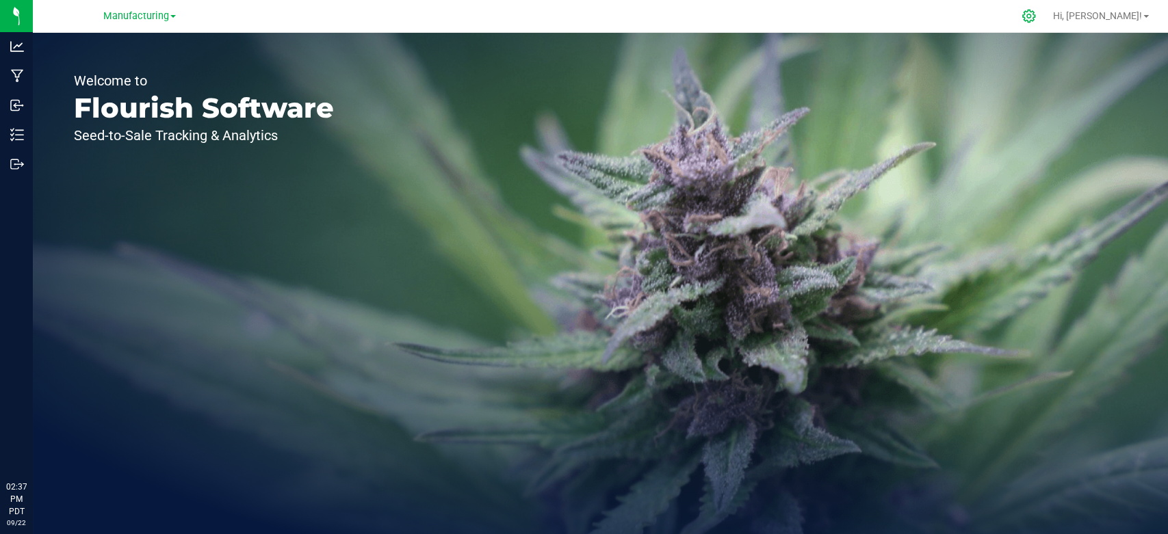
click at [1036, 14] on icon at bounding box center [1029, 16] width 14 height 14
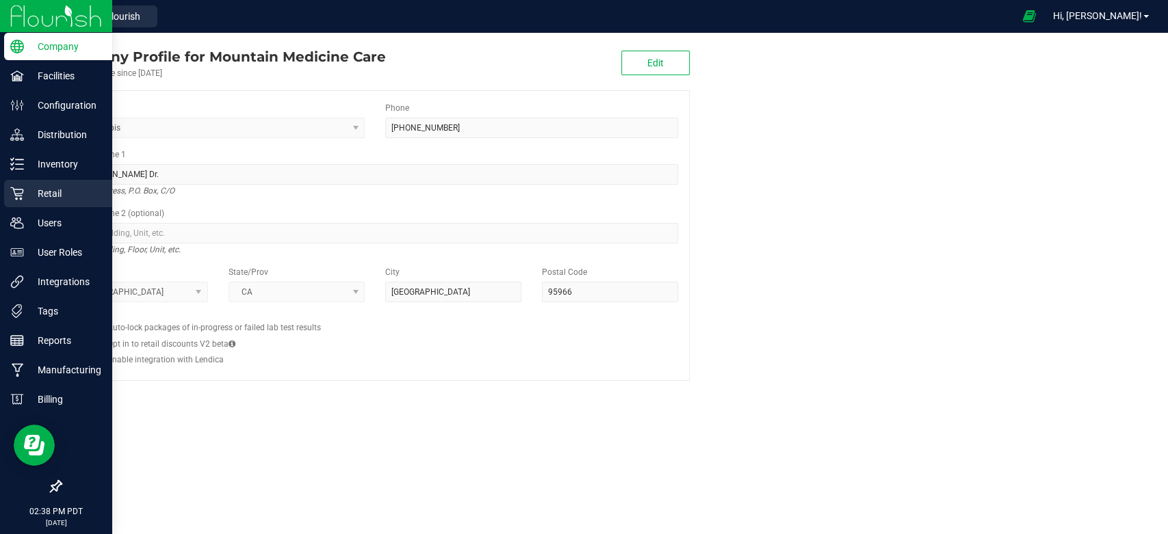
click at [64, 198] on p "Retail" at bounding box center [65, 193] width 82 height 16
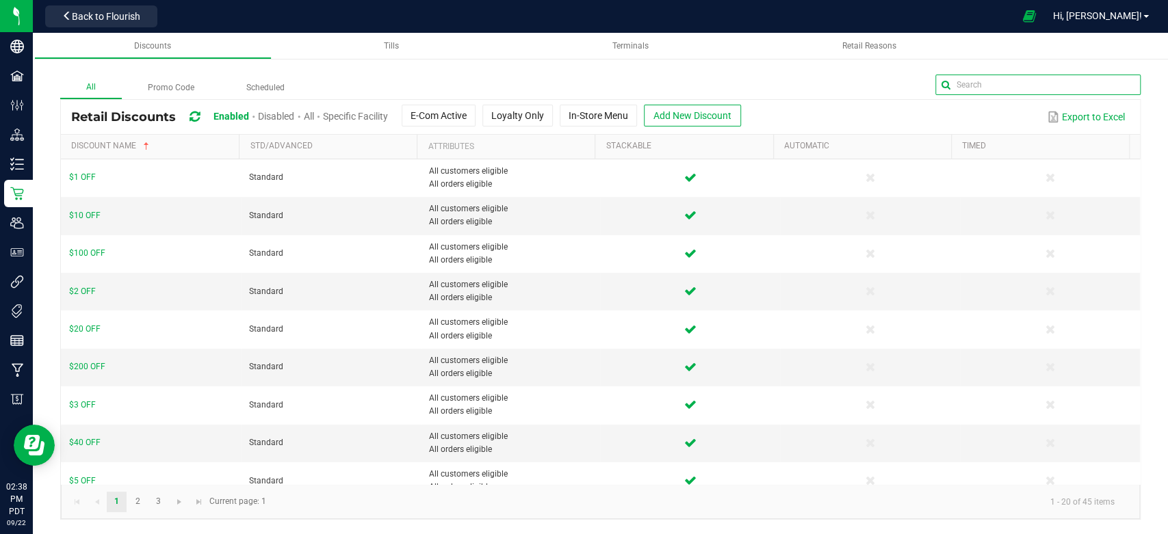
click at [1096, 79] on input "text" at bounding box center [1037, 85] width 205 height 21
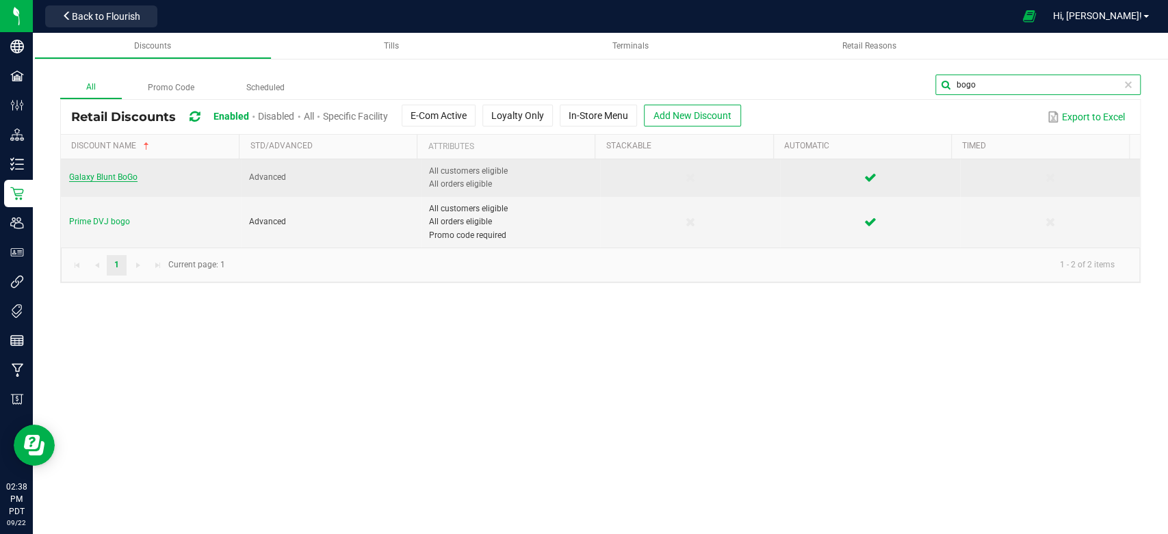
type input "bogo"
click at [118, 178] on span "Galaxy Blunt BoGo" at bounding box center [103, 177] width 68 height 10
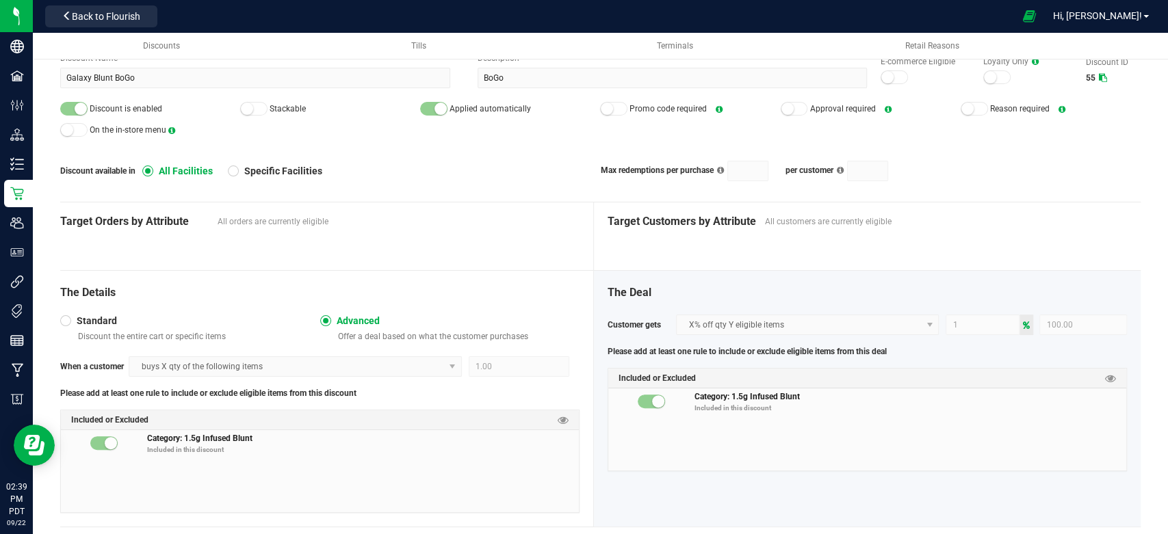
scroll to position [114, 0]
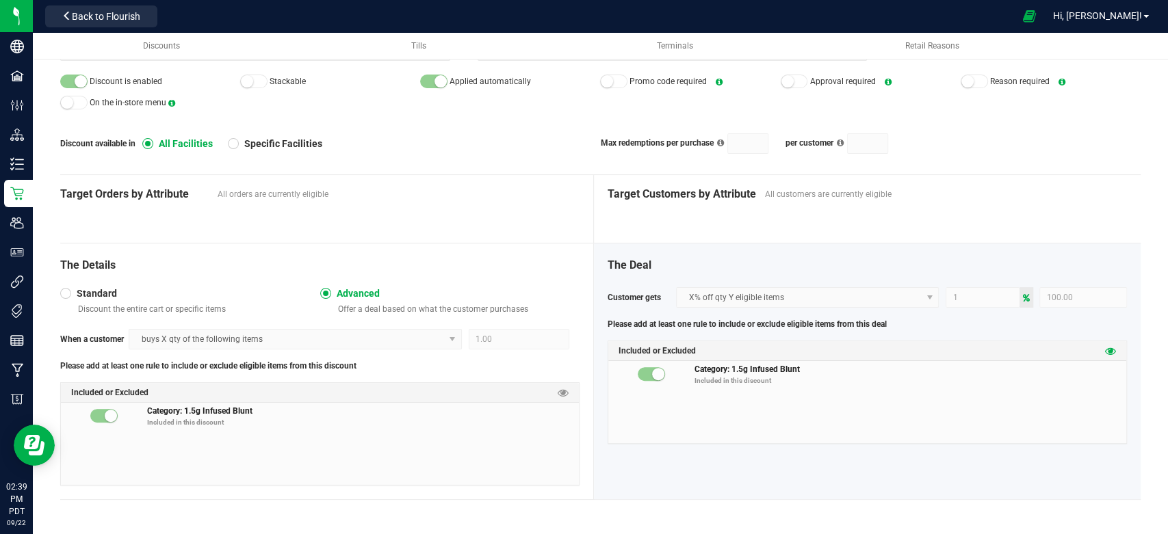
click at [1105, 353] on icon at bounding box center [1110, 351] width 11 height 11
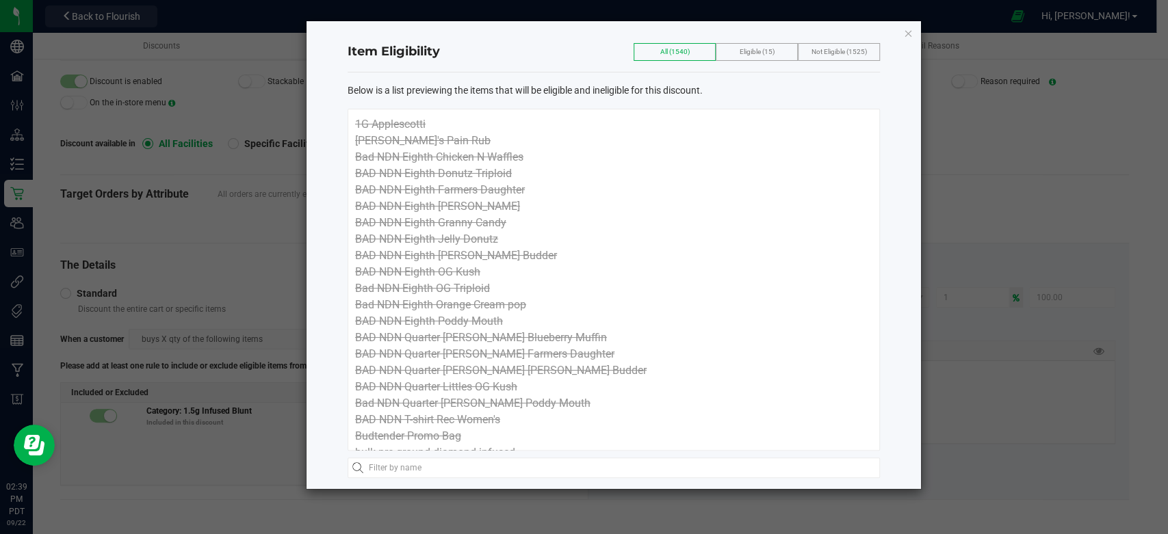
click at [762, 51] on span "Eligible (15)" at bounding box center [757, 52] width 35 height 8
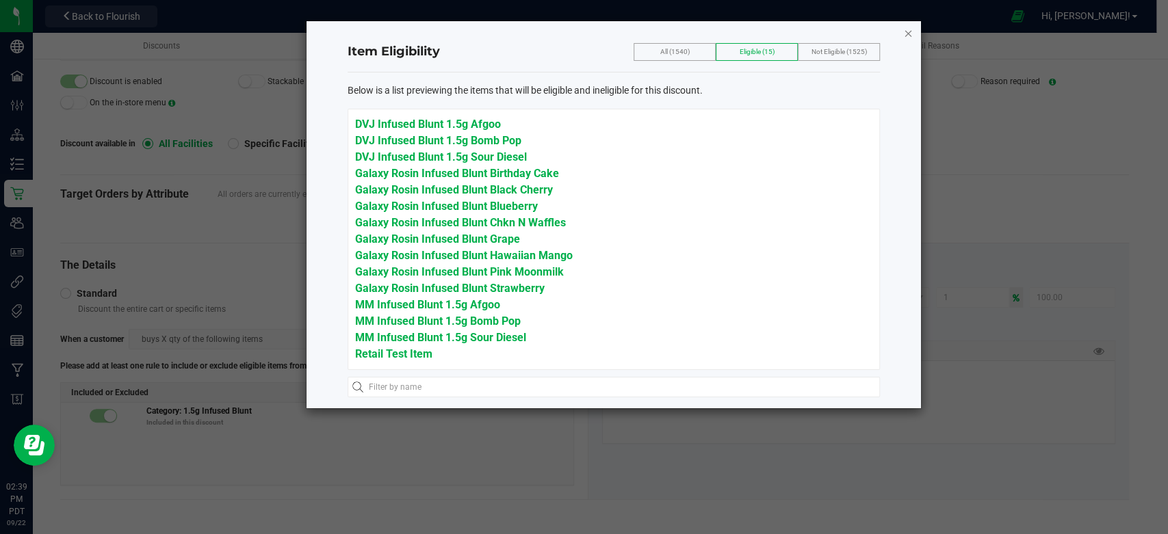
click at [908, 31] on icon "button" at bounding box center [908, 33] width 10 height 16
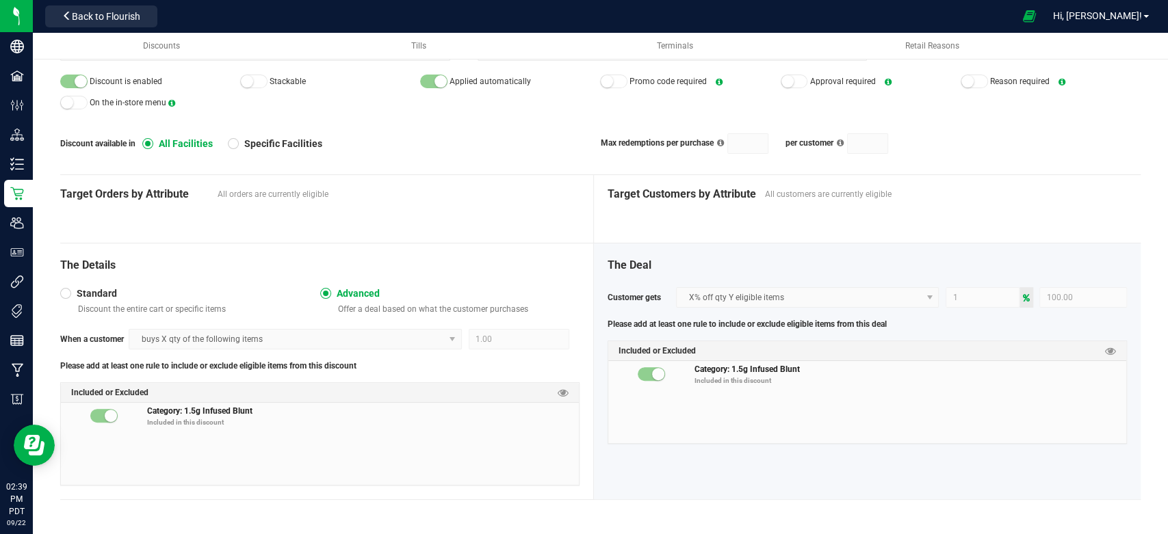
click at [646, 380] on div at bounding box center [651, 374] width 27 height 14
click at [652, 374] on small at bounding box center [658, 374] width 12 height 12
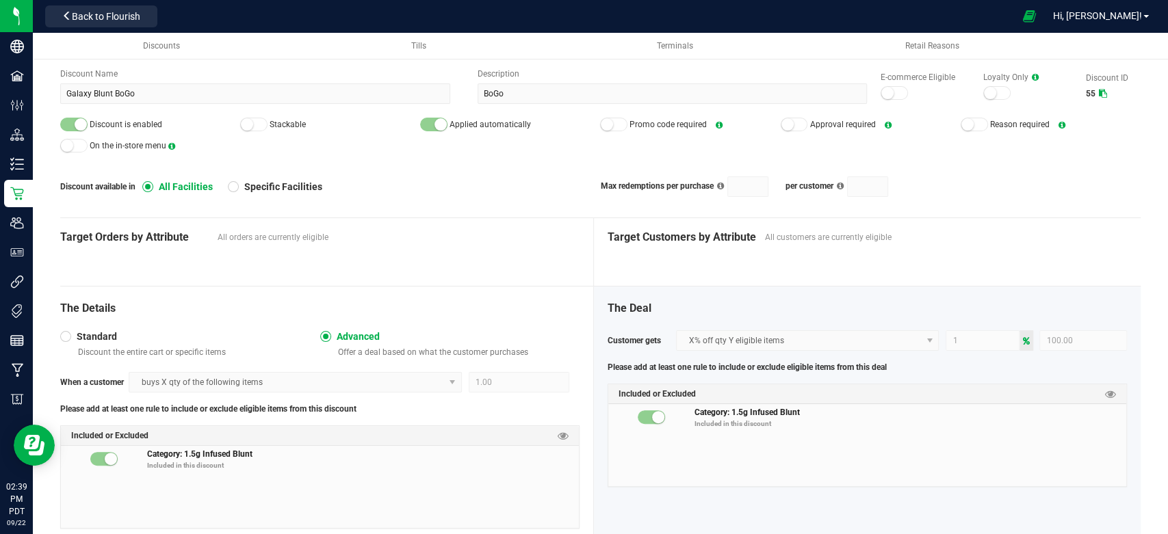
scroll to position [0, 0]
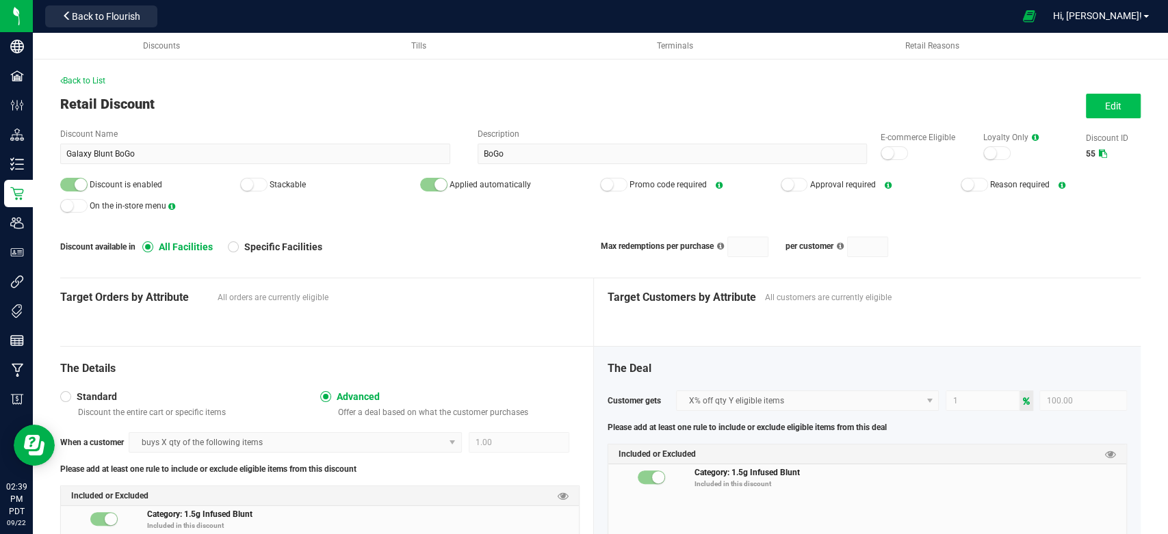
click at [1110, 93] on div "Back to List Retail Discount Edit Discount Name Galaxy Blunt BoGo Description B…" at bounding box center [600, 350] width 1081 height 550
click at [1107, 103] on span "Edit" at bounding box center [1113, 106] width 16 height 11
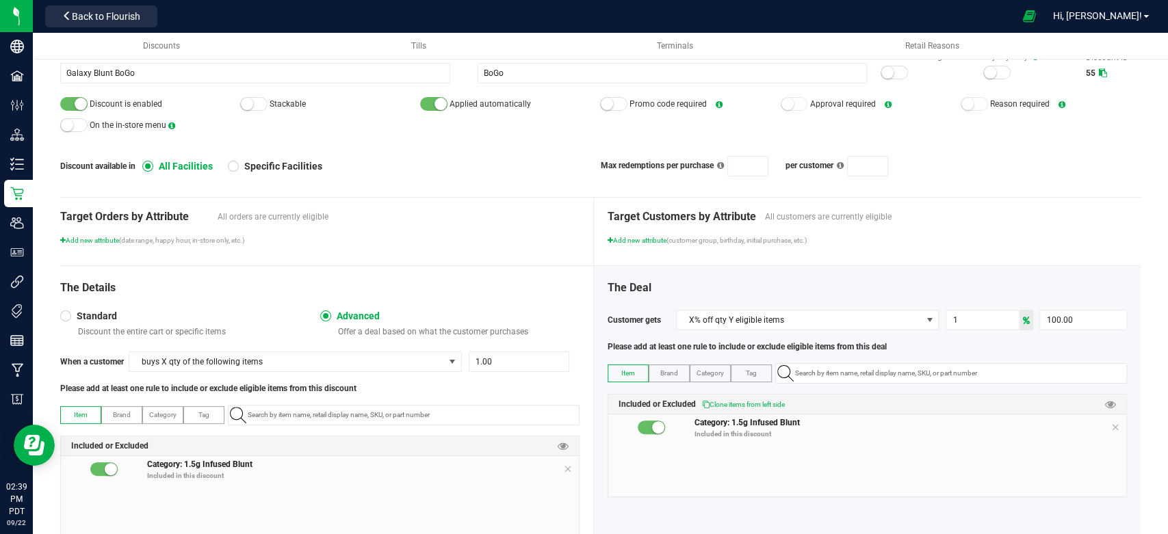
scroll to position [144, 0]
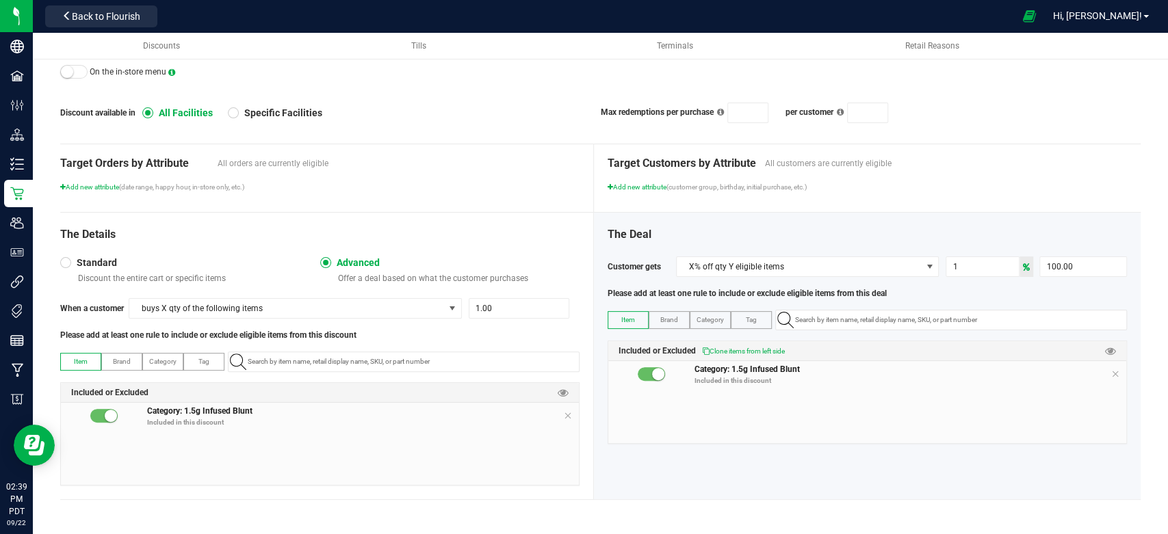
click at [652, 376] on small at bounding box center [658, 374] width 12 height 12
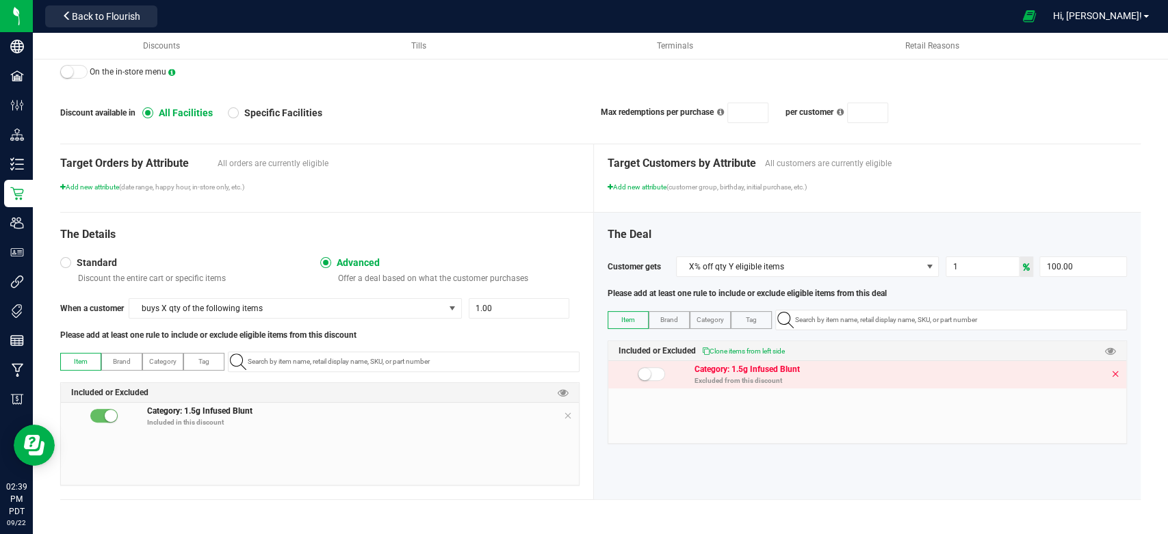
click at [1111, 376] on icon at bounding box center [1115, 374] width 8 height 11
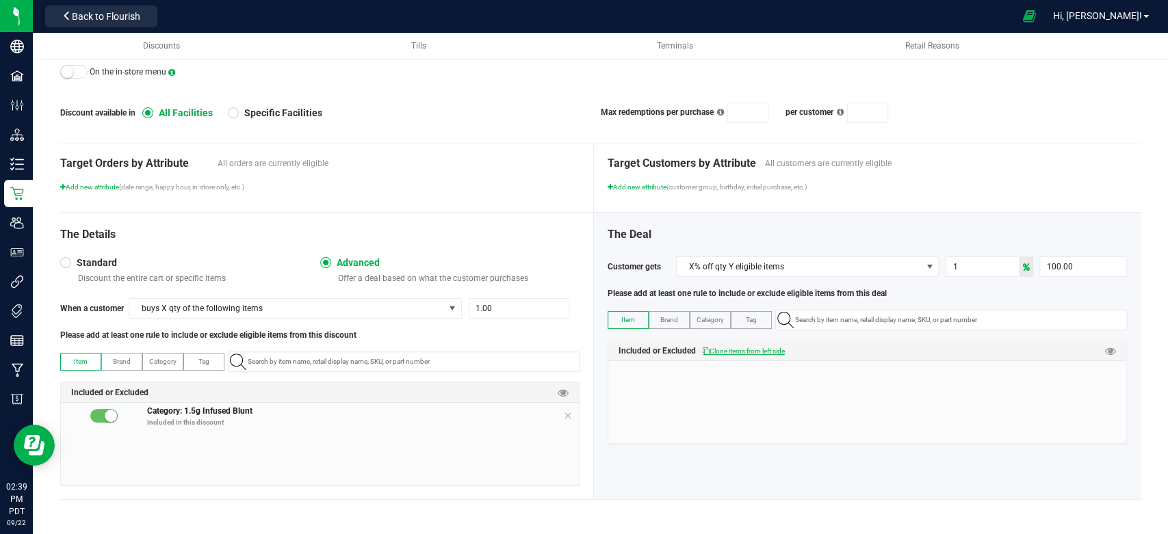
click at [750, 350] on span "Clone items from left side" at bounding box center [744, 352] width 82 height 8
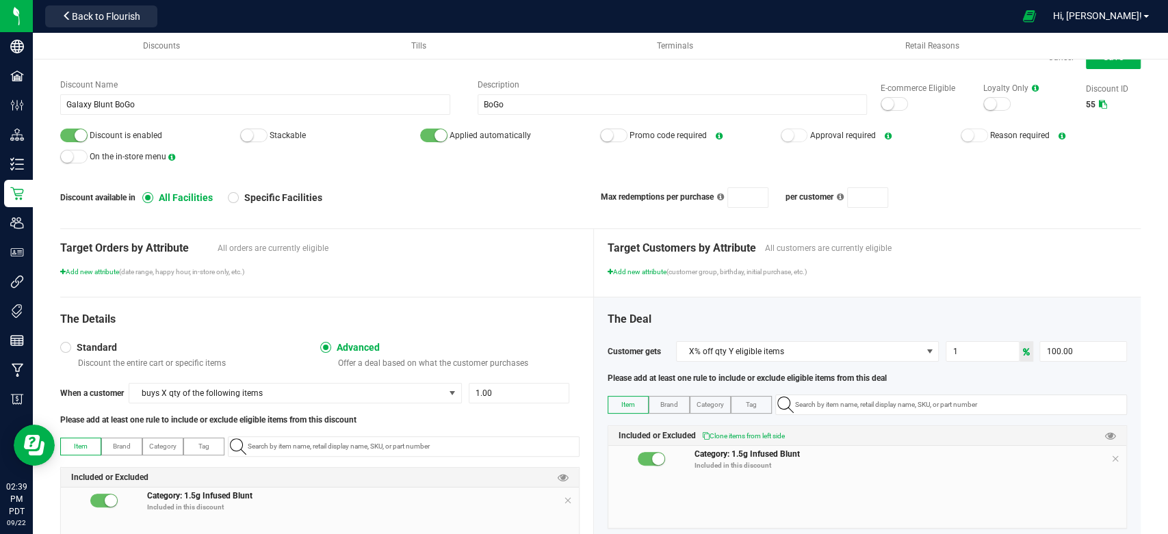
scroll to position [76, 0]
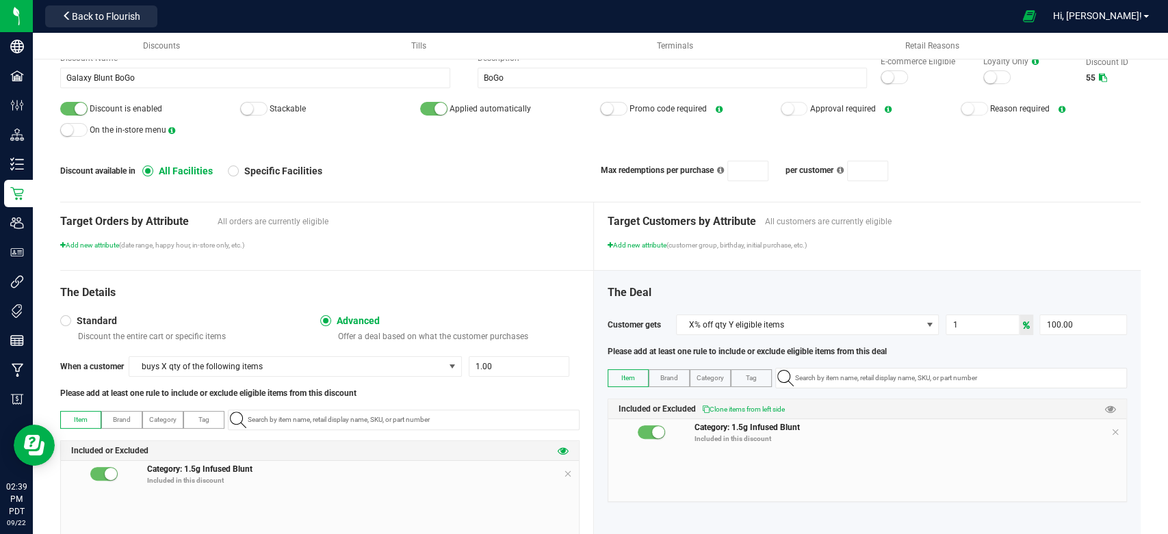
click at [558, 456] on icon at bounding box center [563, 450] width 11 height 11
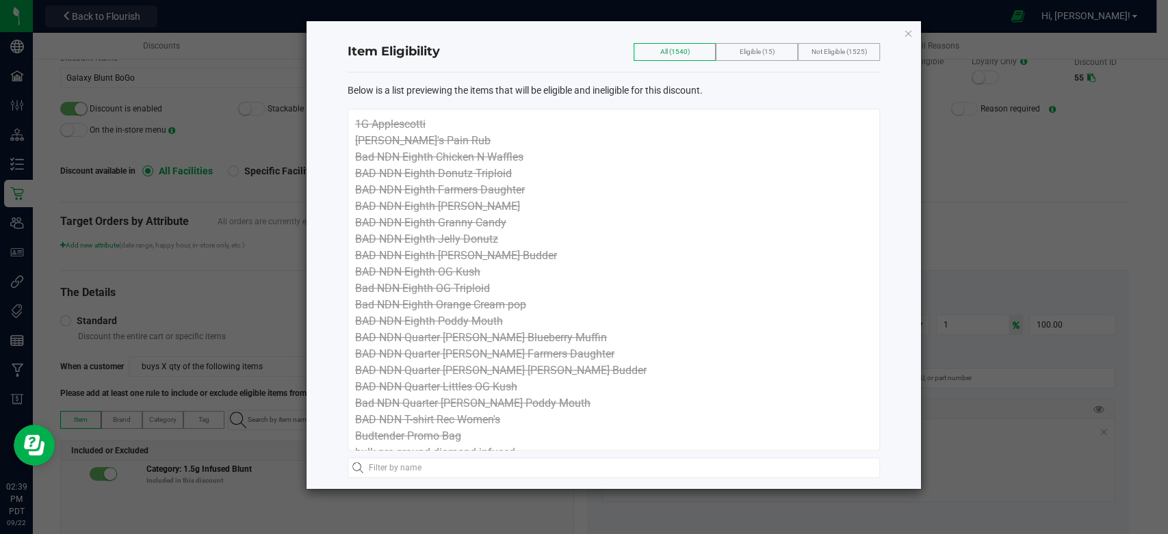
click at [751, 55] on label "Eligible (15)" at bounding box center [757, 52] width 35 height 16
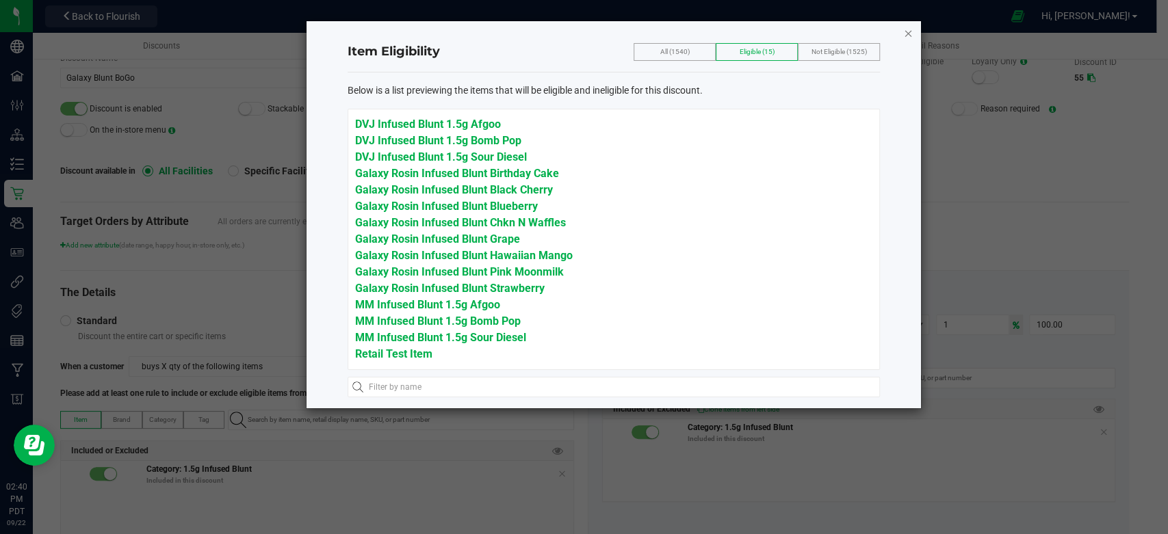
click at [909, 31] on icon "button" at bounding box center [908, 33] width 10 height 16
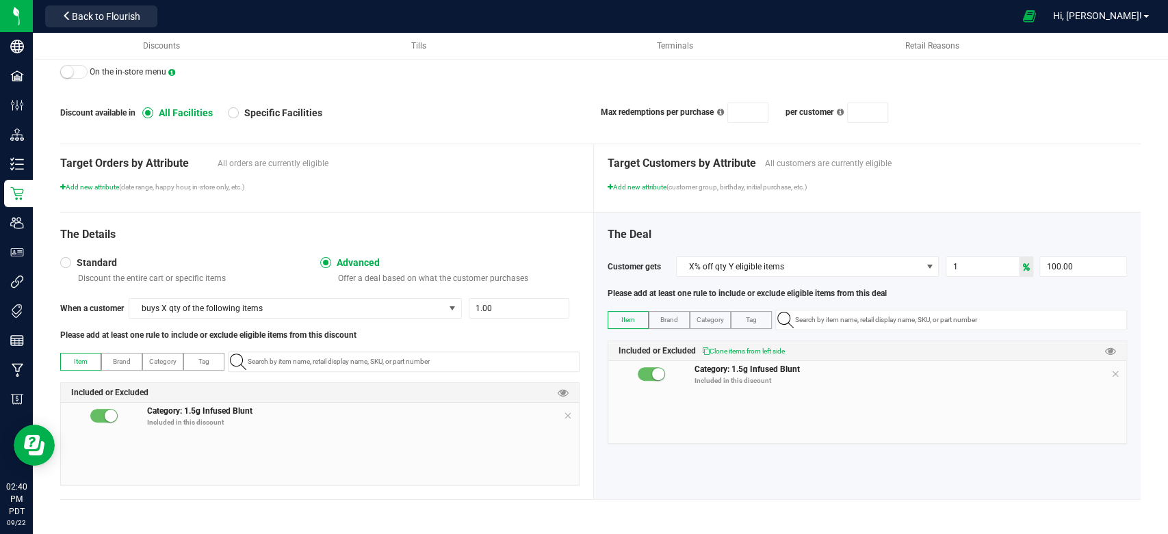
scroll to position [144, 0]
click at [857, 269] on span "X% off qty Y eligible items" at bounding box center [799, 266] width 244 height 19
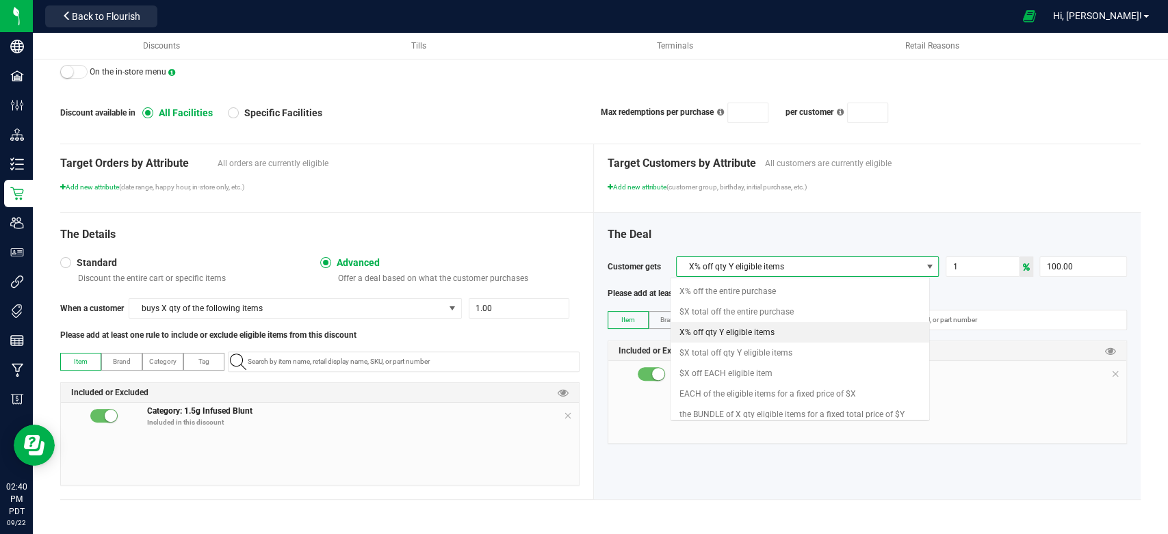
scroll to position [20, 259]
click at [745, 331] on span "X% off qty Y eligible items" at bounding box center [726, 333] width 95 height 14
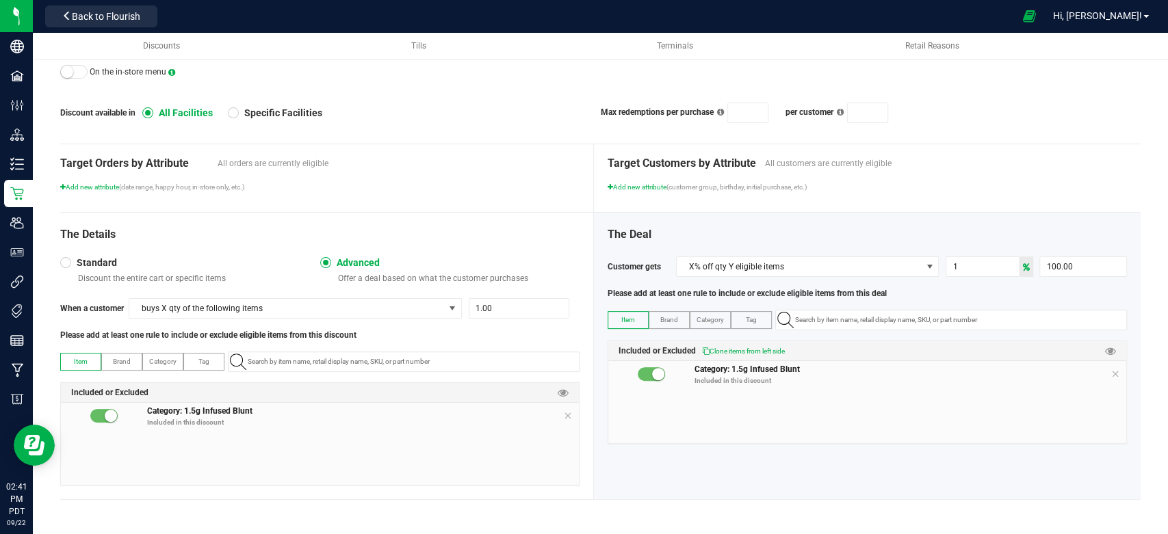
click at [848, 212] on div "Target Customers by Attribute All customers are currently eligible Add new attr…" at bounding box center [867, 178] width 547 height 68
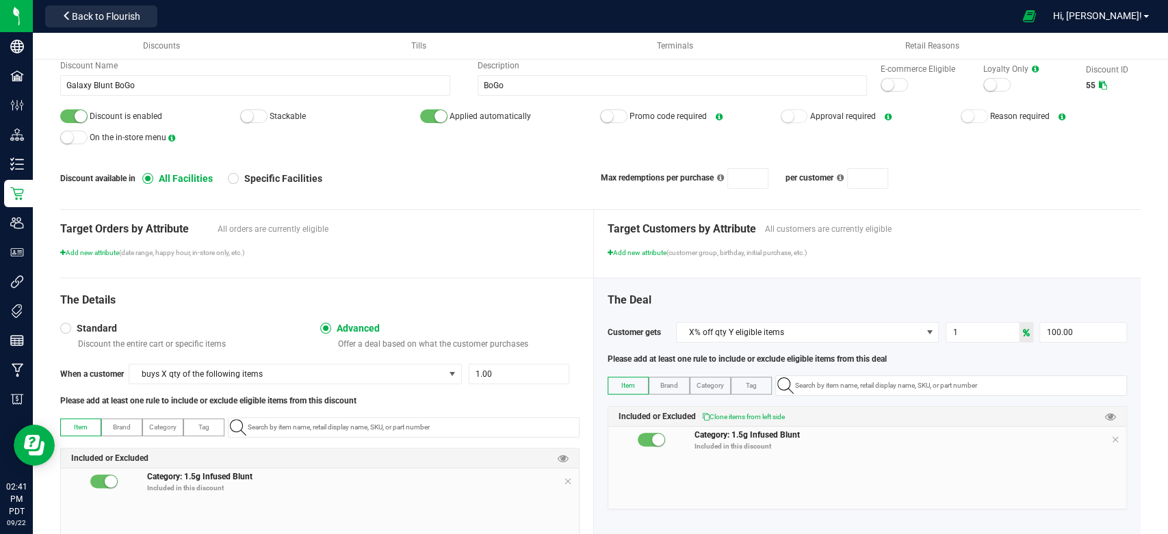
scroll to position [0, 0]
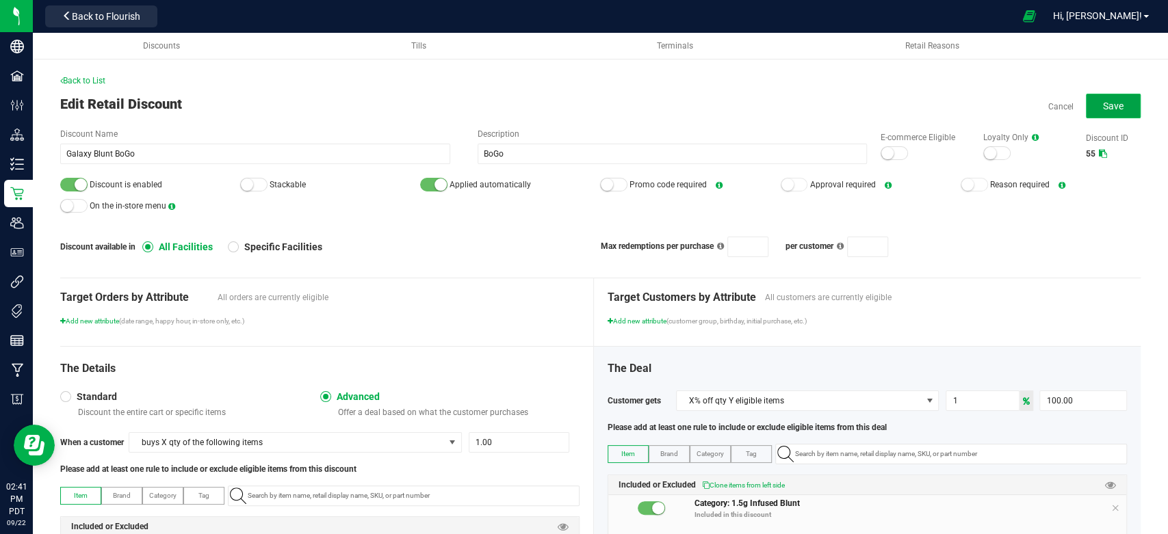
click at [1103, 105] on span "Save" at bounding box center [1113, 106] width 21 height 11
type input "1"
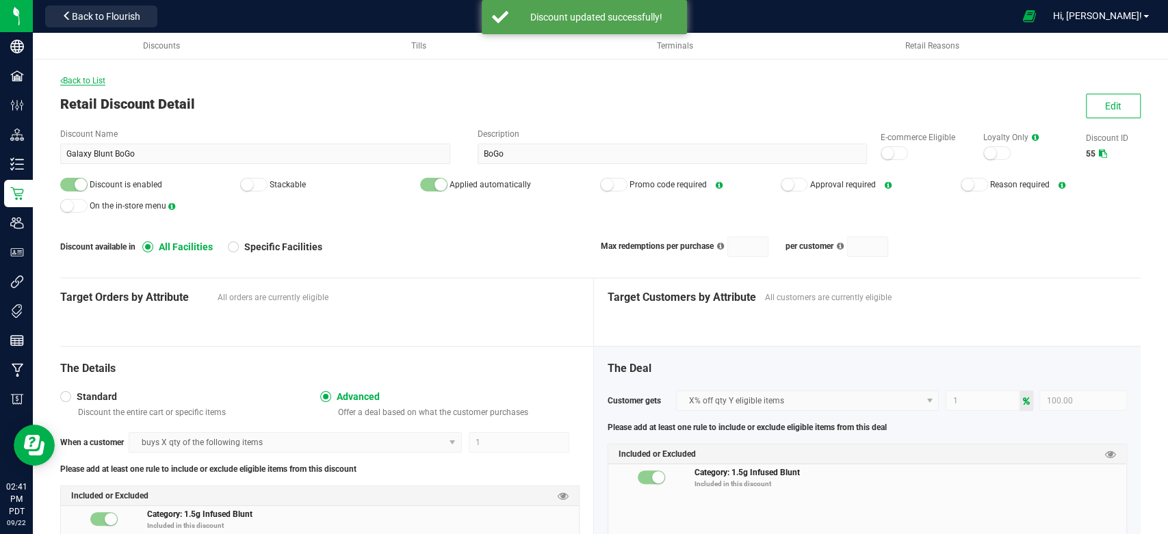
click at [94, 81] on span "Back to List" at bounding box center [82, 81] width 45 height 10
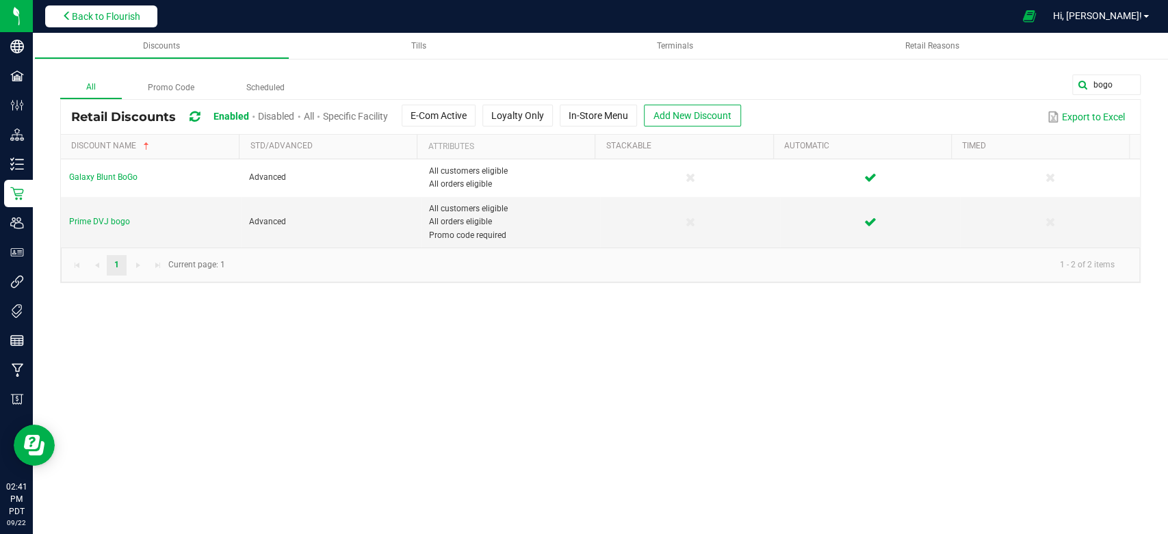
click at [119, 11] on span "Back to Flourish" at bounding box center [106, 16] width 68 height 11
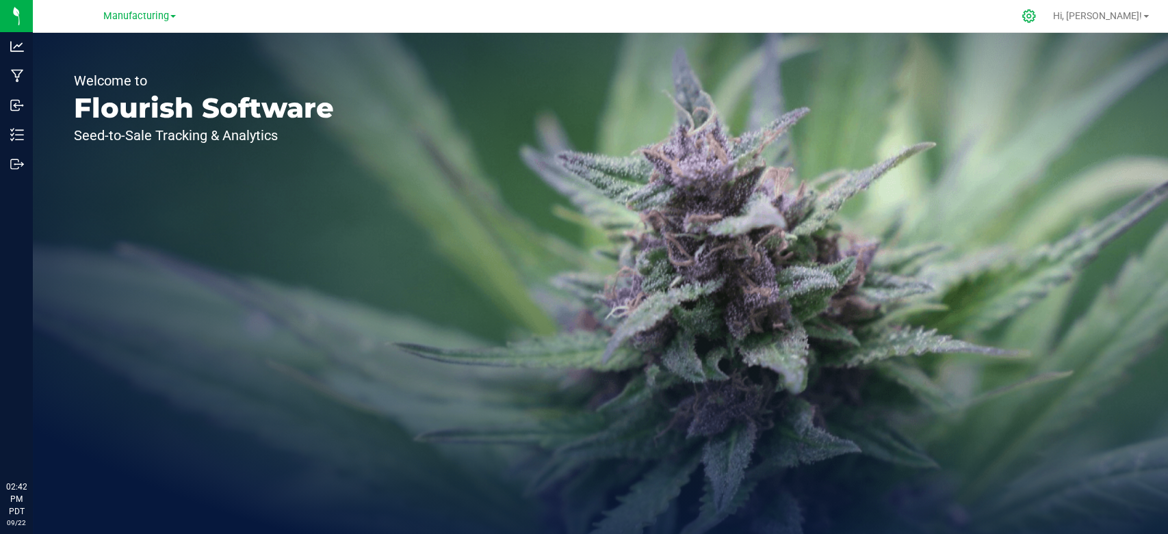
click at [1036, 18] on icon at bounding box center [1029, 16] width 14 height 14
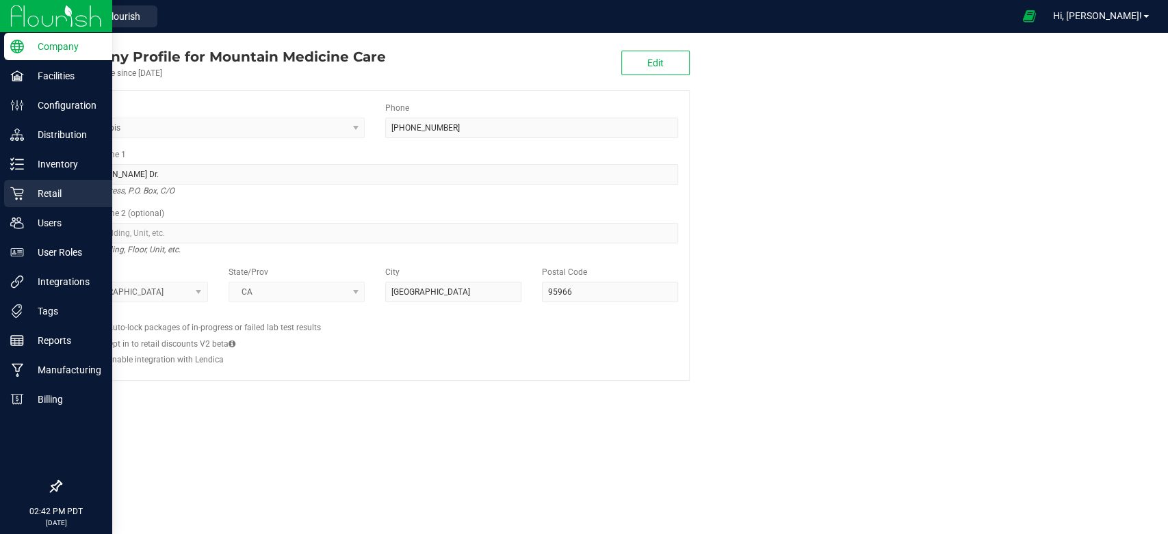
click at [74, 203] on div "Retail" at bounding box center [58, 193] width 108 height 27
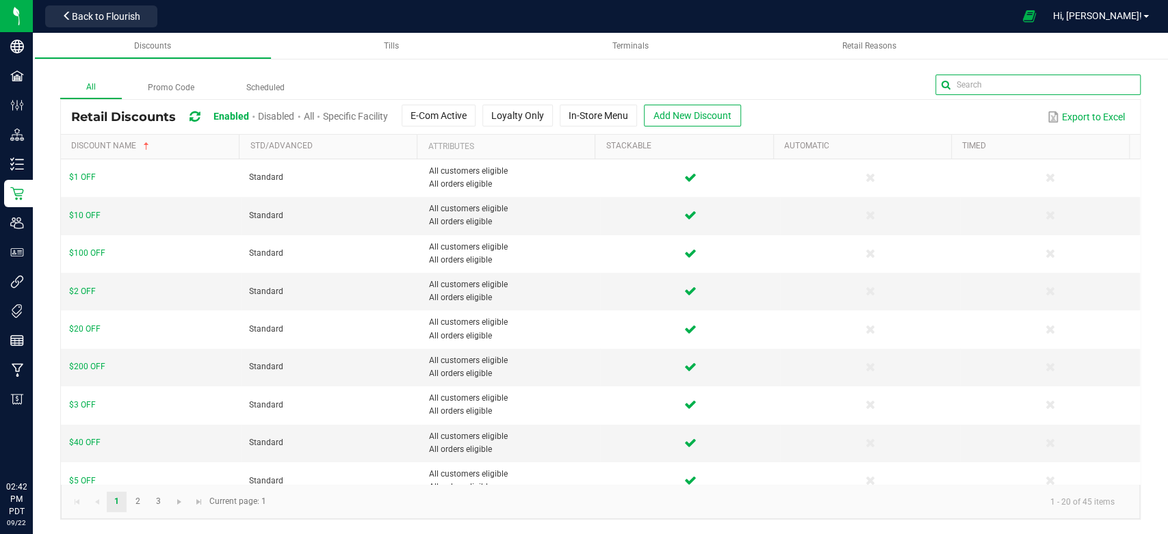
click at [1105, 84] on input "text" at bounding box center [1037, 85] width 205 height 21
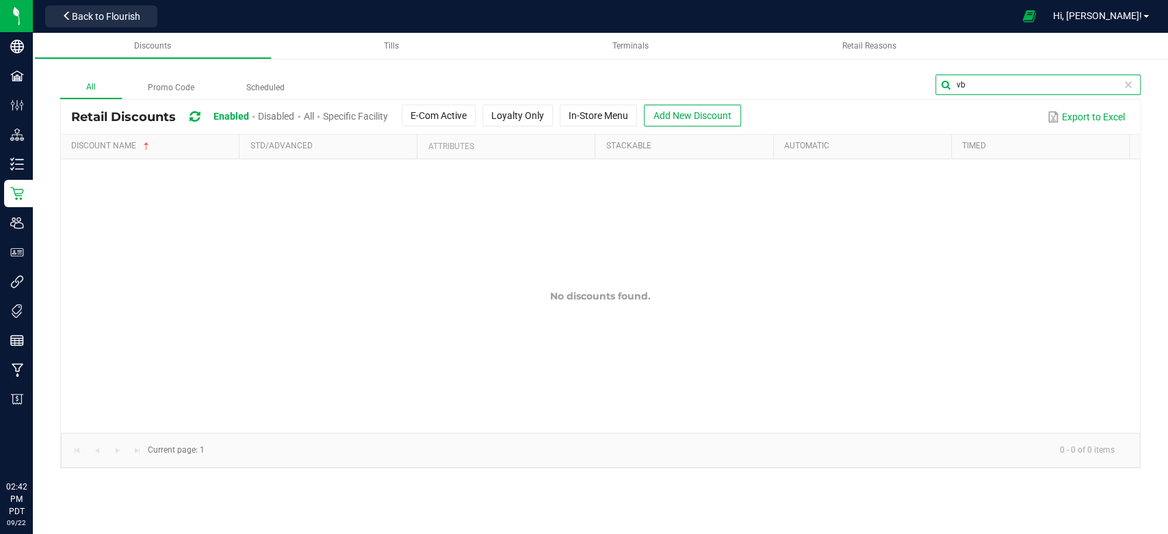
type input "v"
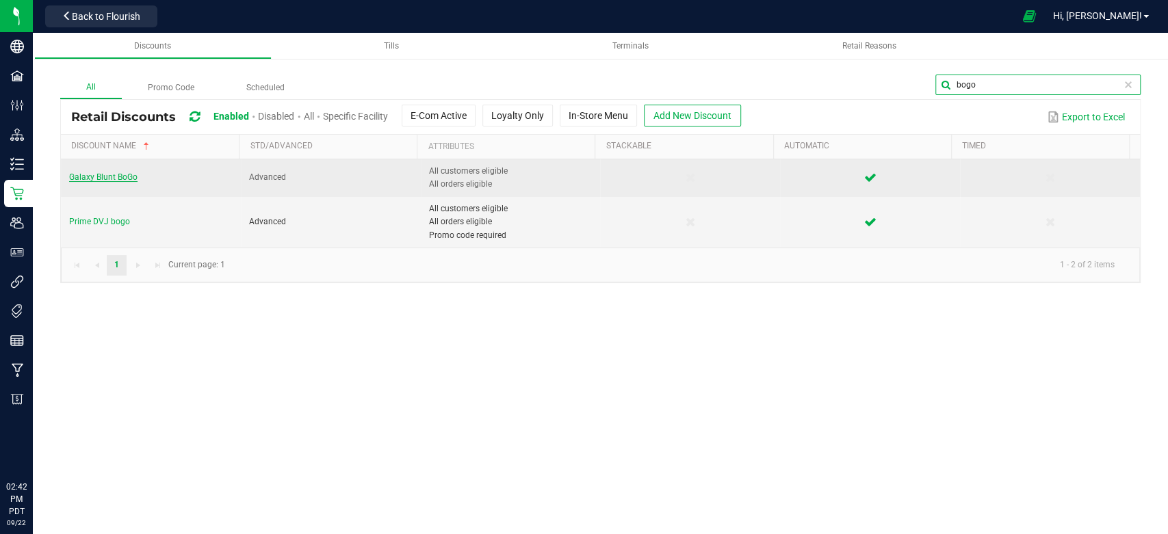
type input "bogo"
click at [112, 181] on span "Galaxy Blunt BoGo" at bounding box center [103, 177] width 68 height 10
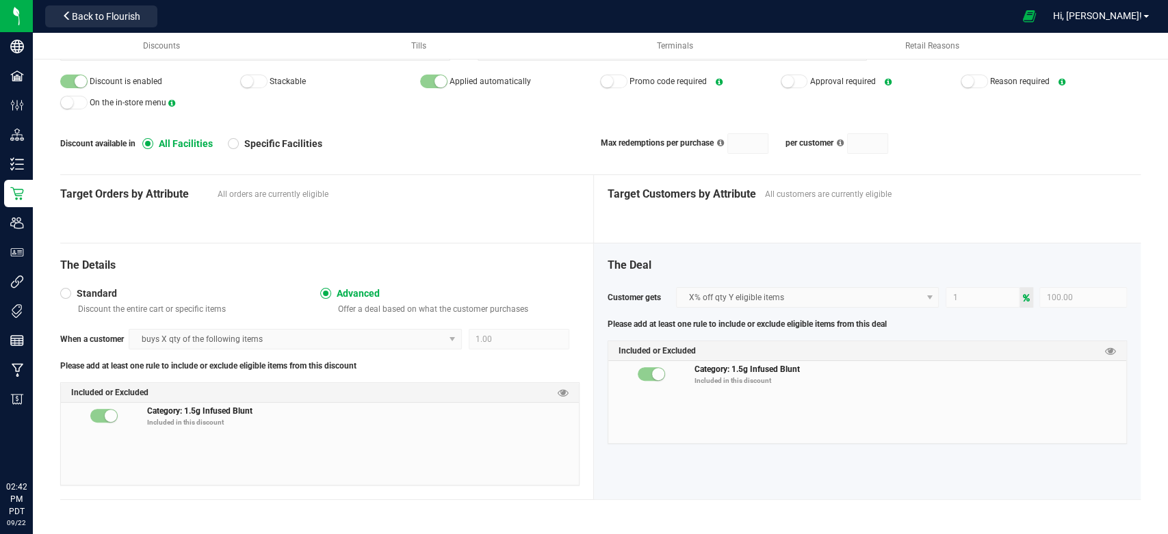
scroll to position [114, 0]
click at [560, 389] on icon at bounding box center [563, 392] width 11 height 11
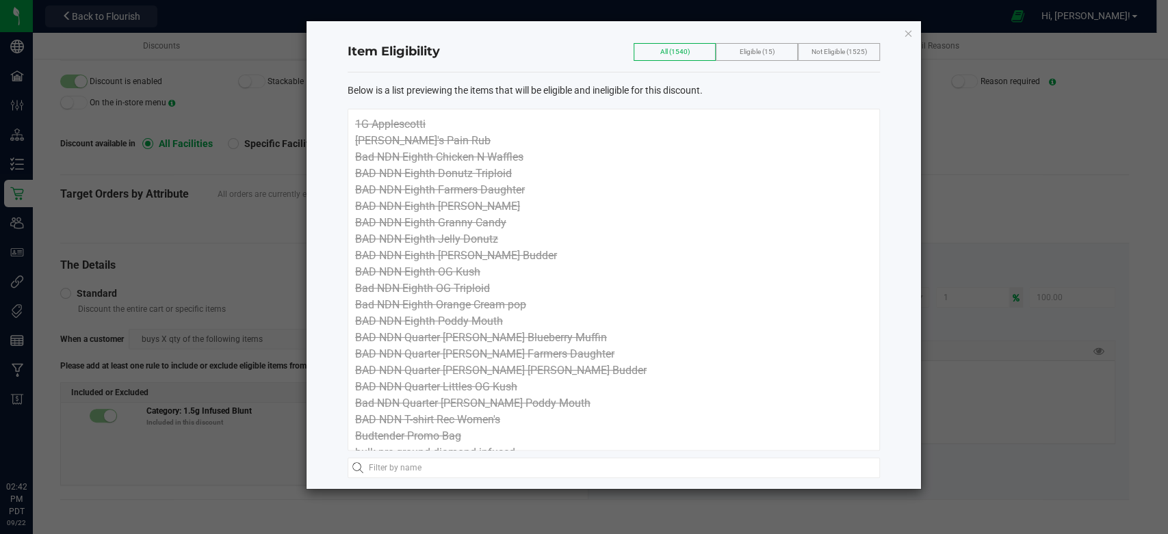
click at [759, 52] on span "Eligible (15)" at bounding box center [757, 52] width 35 height 8
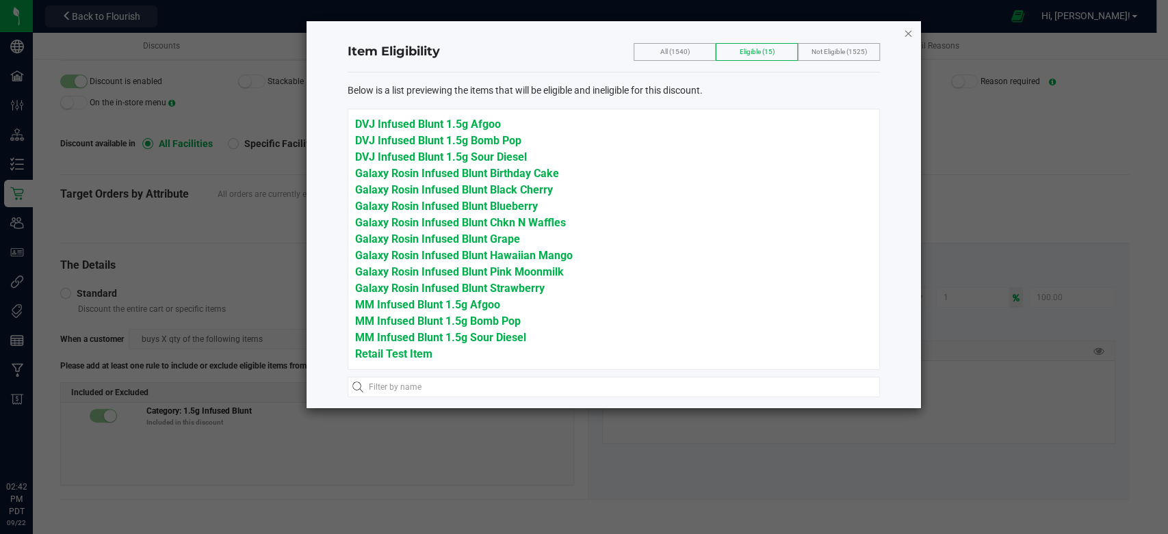
click at [909, 31] on icon "button" at bounding box center [908, 33] width 10 height 16
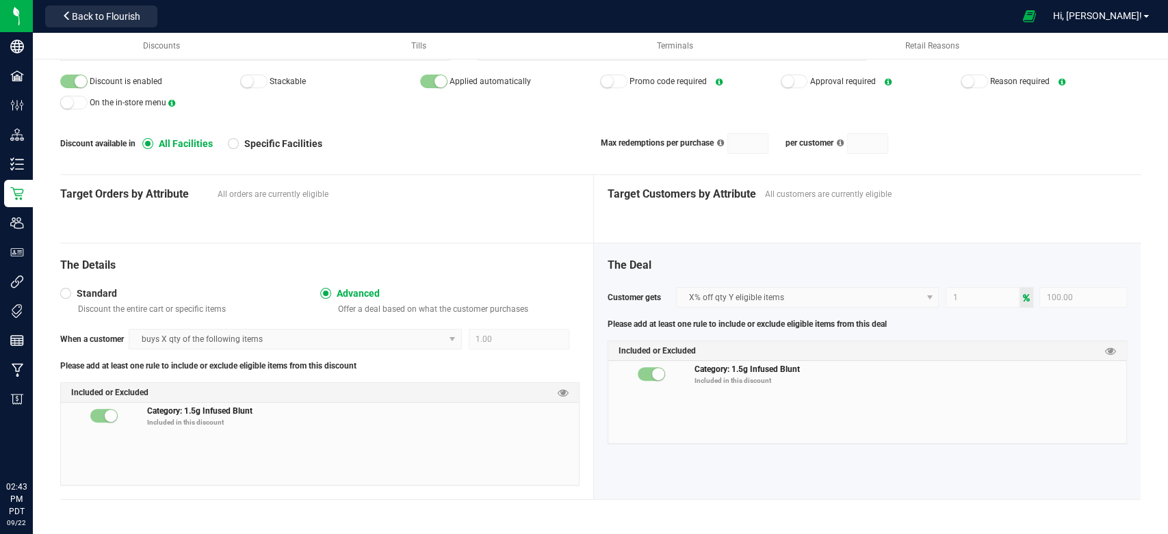
click at [964, 300] on kendo-numerictextbox "1" at bounding box center [983, 297] width 74 height 21
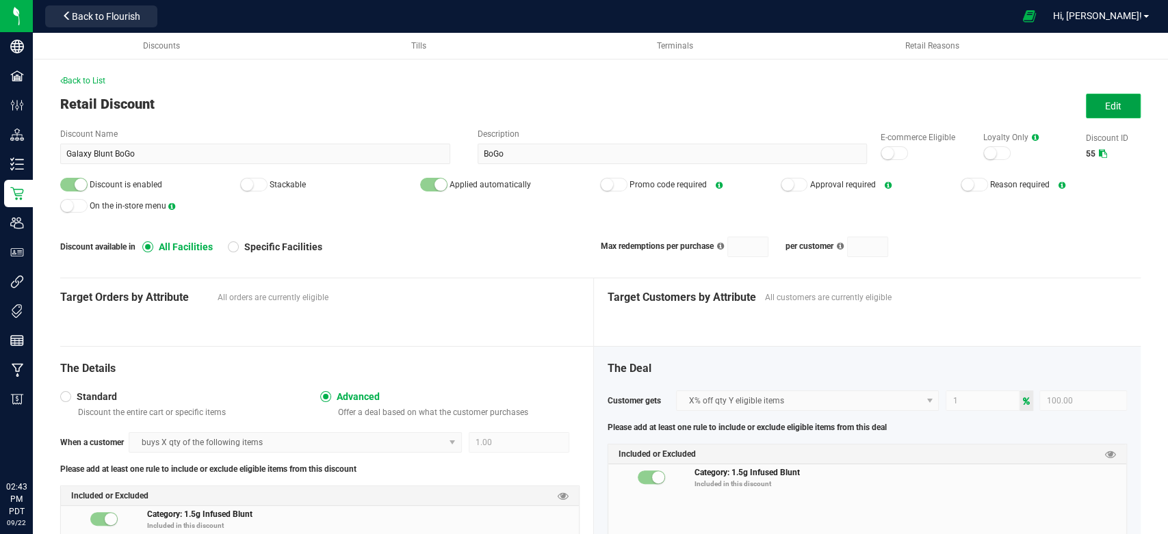
click at [1086, 95] on button "Edit" at bounding box center [1113, 106] width 55 height 25
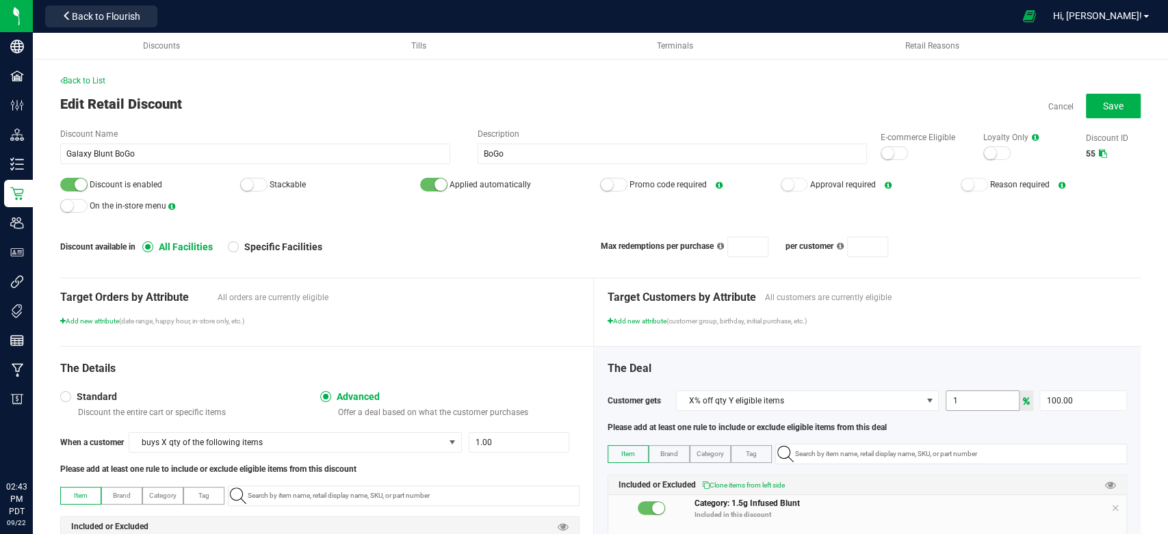
drag, startPoint x: 946, startPoint y: 400, endPoint x: 955, endPoint y: 417, distance: 19.9
click at [951, 405] on div "The Deal Customer gets X% off qty Y eligible items 1 100.00 Please add at least…" at bounding box center [867, 397] width 519 height 73
type input "2"
click at [956, 367] on div "The Deal Customer gets X% off qty Y eligible items 2 100.00 Please add at least…" at bounding box center [867, 490] width 547 height 287
click at [1103, 104] on span "Save" at bounding box center [1113, 106] width 21 height 11
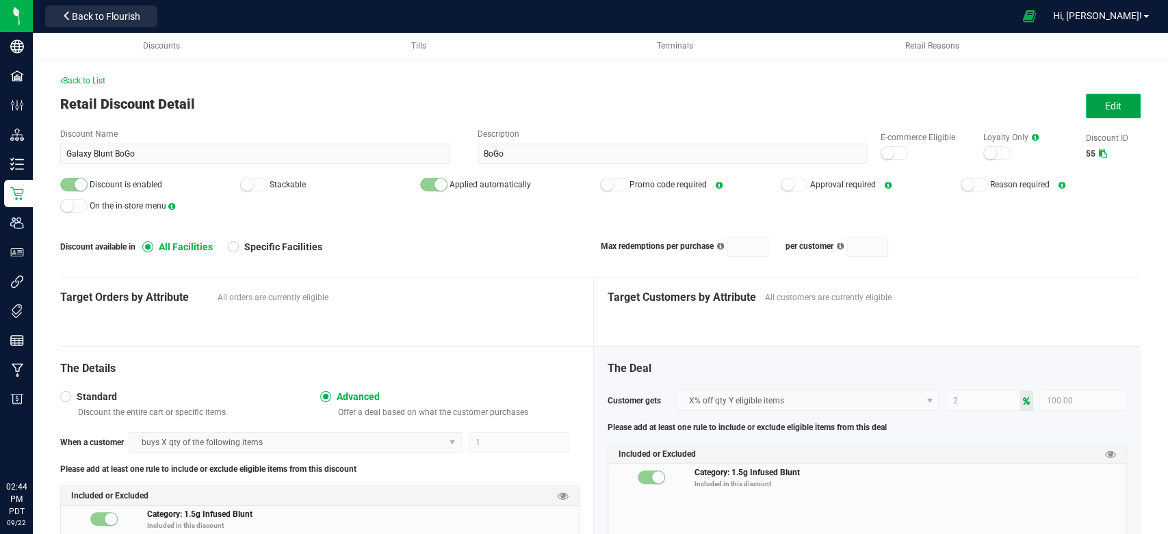
click at [1105, 102] on span "Edit" at bounding box center [1113, 106] width 16 height 11
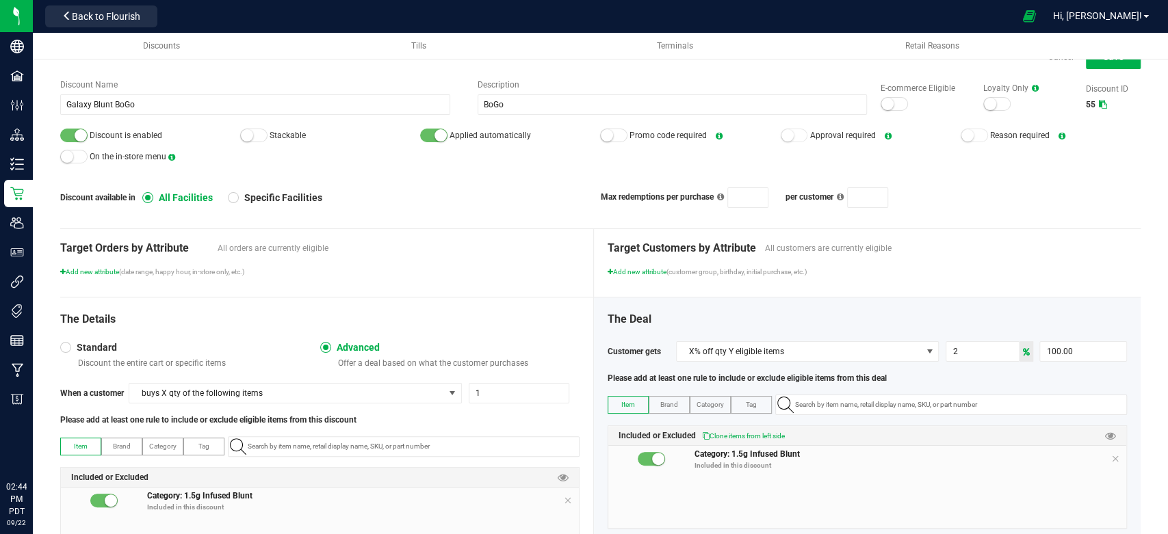
scroll to position [144, 0]
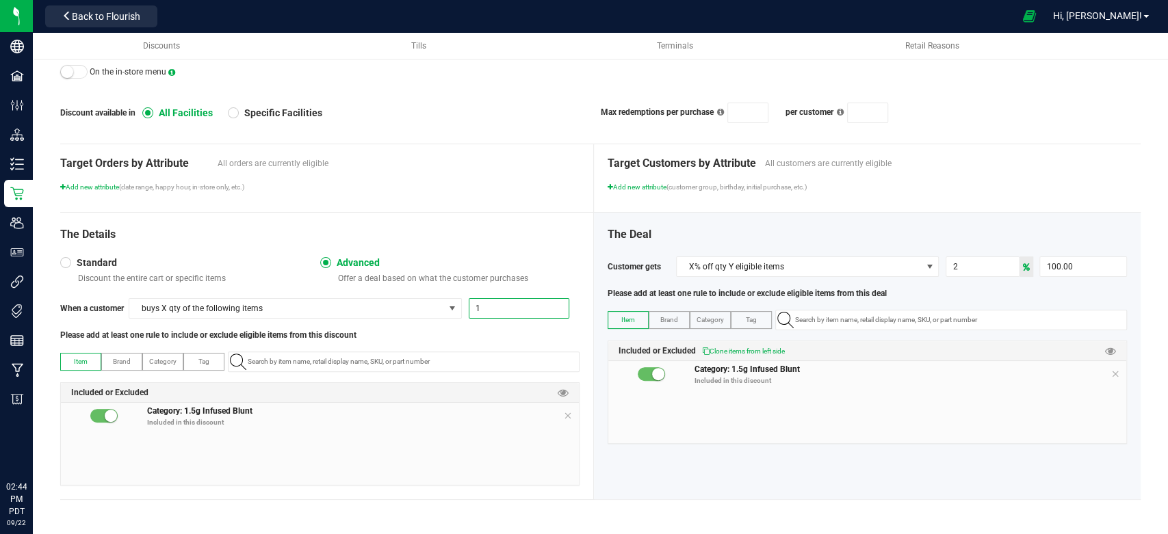
click at [476, 307] on input "1" at bounding box center [518, 308] width 99 height 19
type input "2"
click at [515, 237] on div "The Details" at bounding box center [319, 235] width 519 height 16
click at [966, 261] on input "2" at bounding box center [982, 266] width 73 height 19
type input "1"
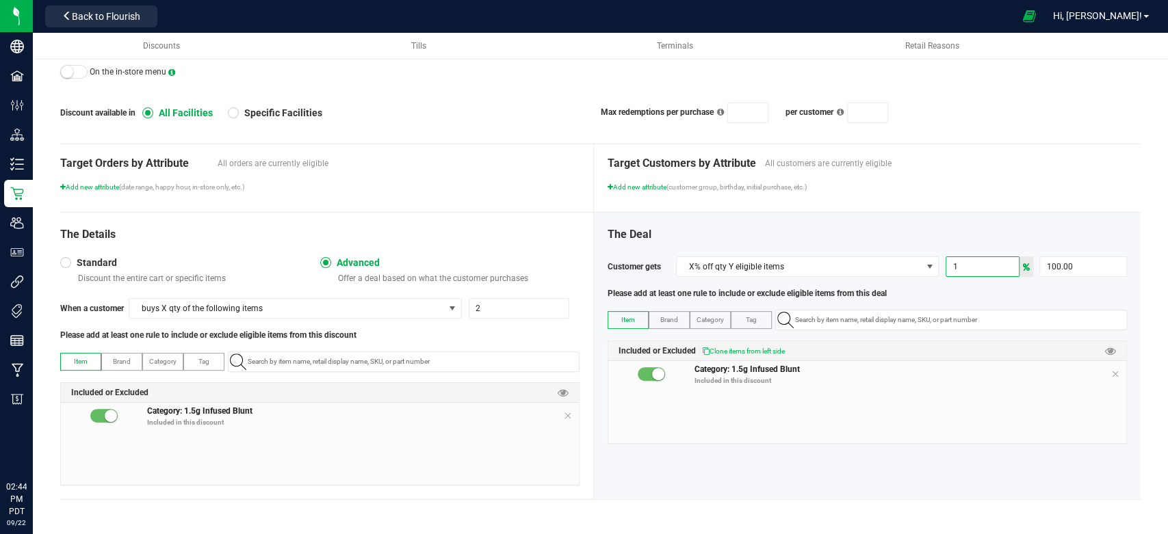
click at [968, 234] on div "The Deal" at bounding box center [867, 235] width 519 height 16
type input "100"
click at [1089, 268] on input "100" at bounding box center [1083, 266] width 86 height 19
click at [969, 265] on input "1" at bounding box center [982, 266] width 73 height 19
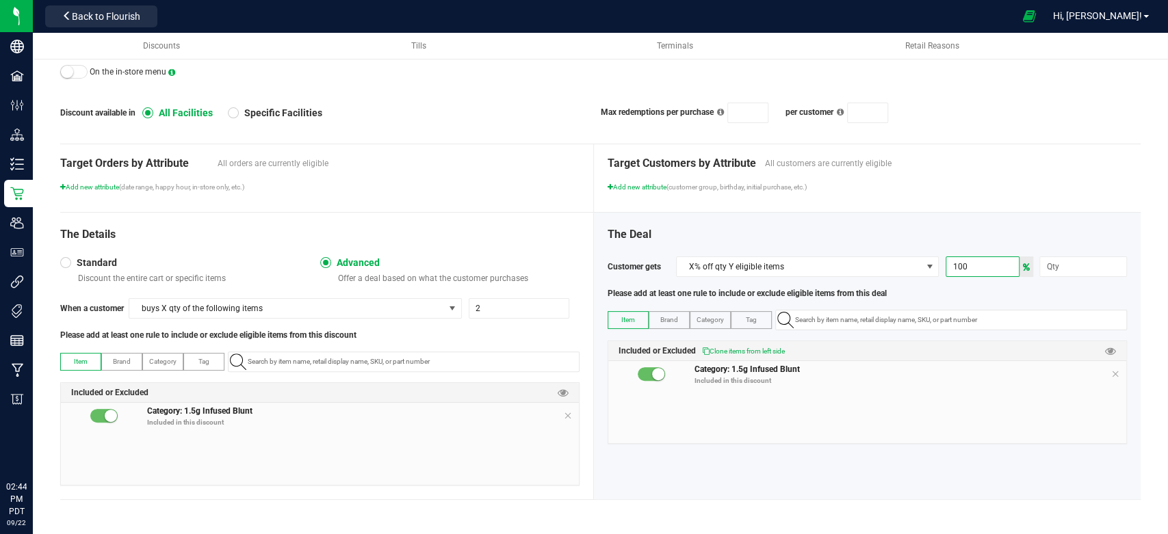
type input "100"
click at [977, 224] on div "The Deal Customer gets X% off qty Y eligible items 100 Please add at least one …" at bounding box center [867, 356] width 547 height 287
click at [1044, 272] on input at bounding box center [1083, 266] width 86 height 19
type input "1.00"
click at [515, 309] on input "2" at bounding box center [518, 308] width 99 height 19
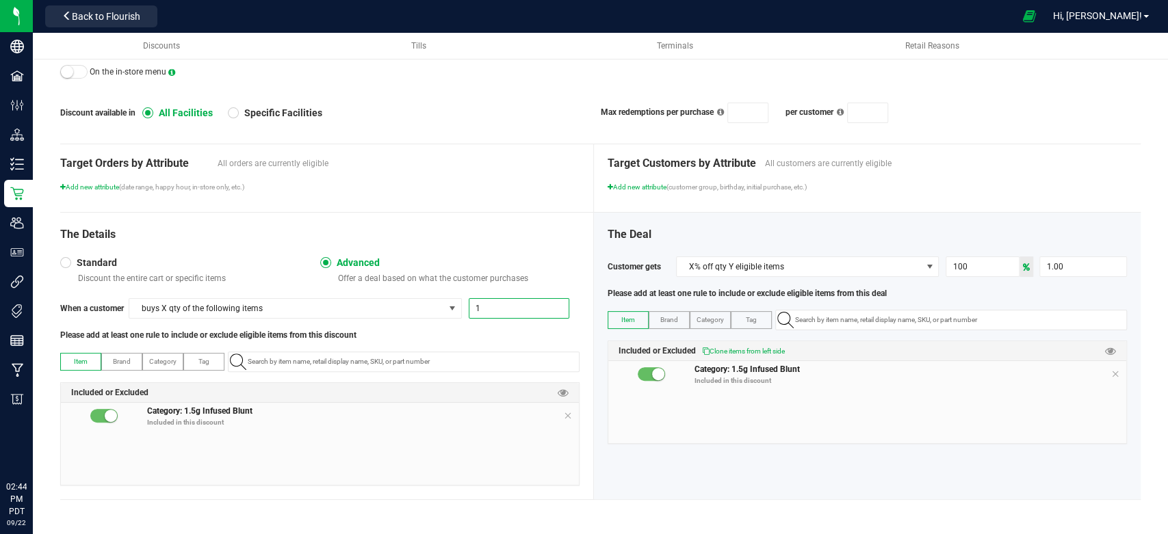
type input "1"
click at [1068, 168] on span "All customers are currently eligible" at bounding box center [946, 163] width 362 height 12
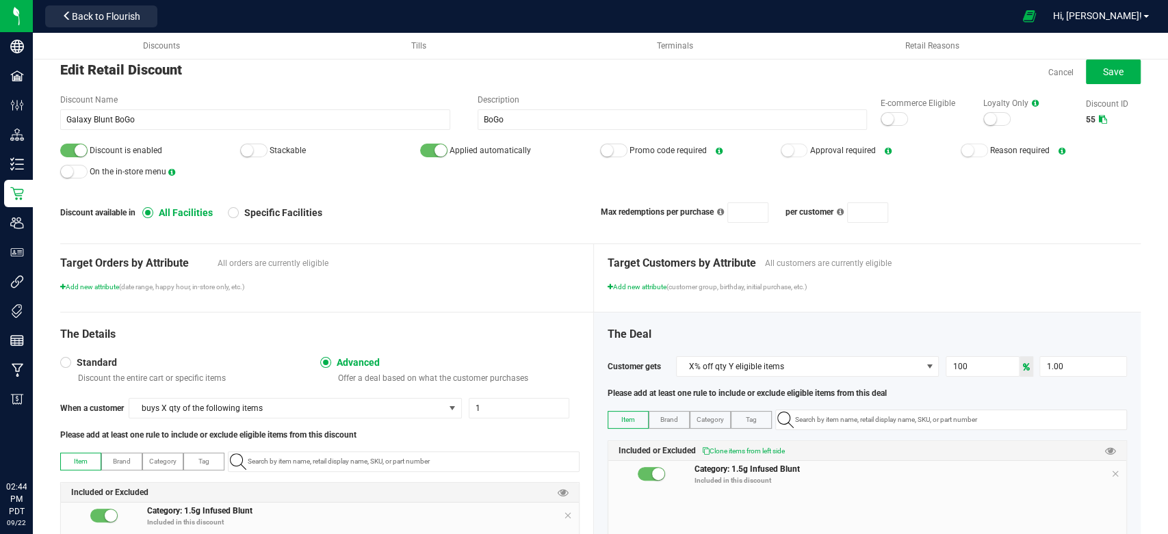
scroll to position [0, 0]
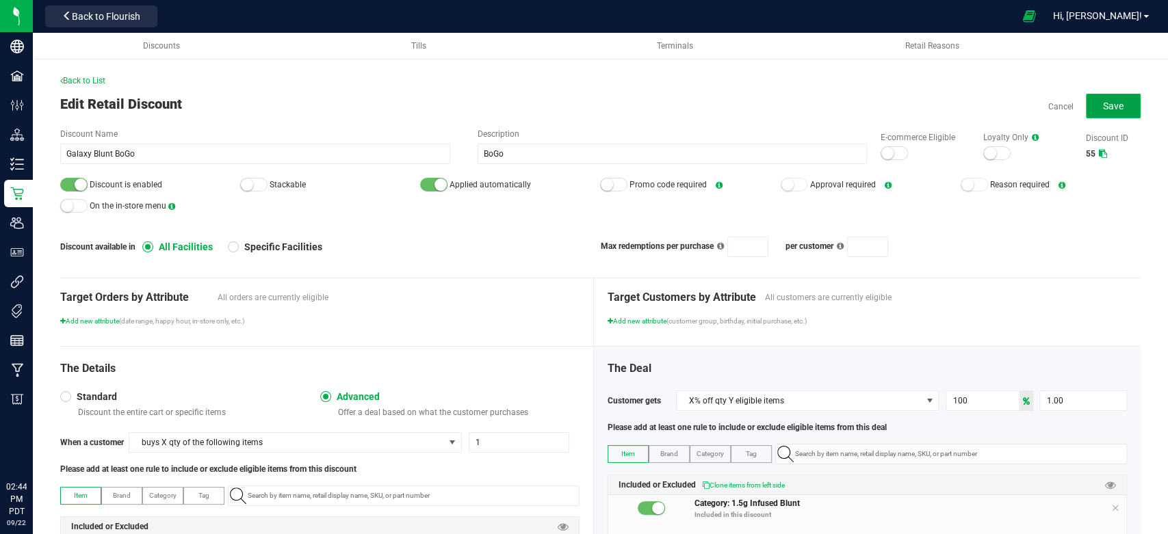
click at [1103, 107] on span "Save" at bounding box center [1113, 106] width 21 height 11
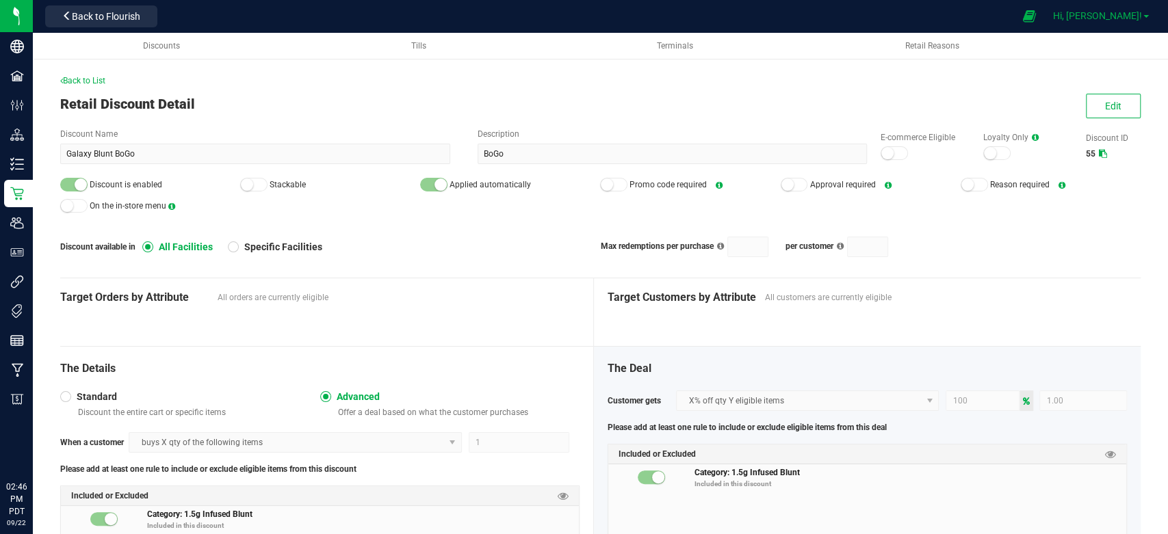
click at [1124, 11] on span "Hi, [PERSON_NAME]!" at bounding box center [1097, 15] width 89 height 11
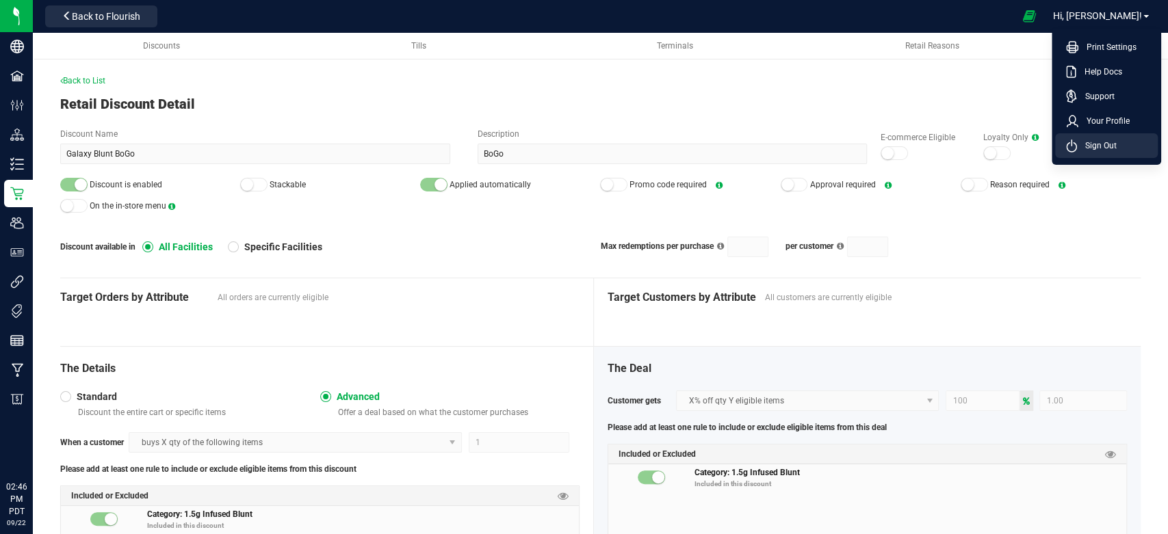
click at [1111, 155] on li "Sign Out" at bounding box center [1106, 145] width 103 height 25
